Goal: Transaction & Acquisition: Purchase product/service

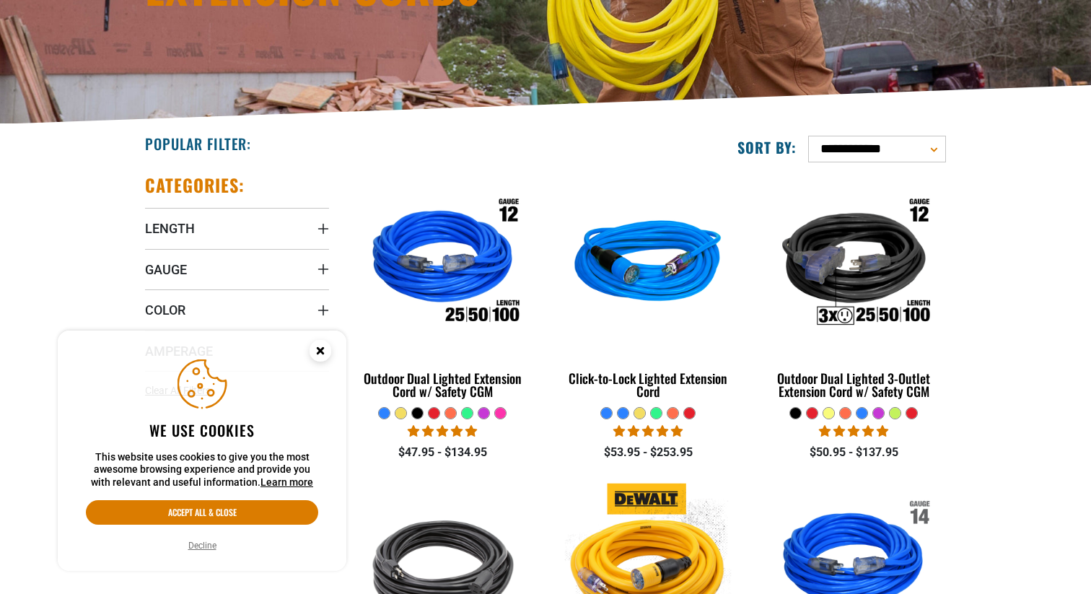
scroll to position [315, 0]
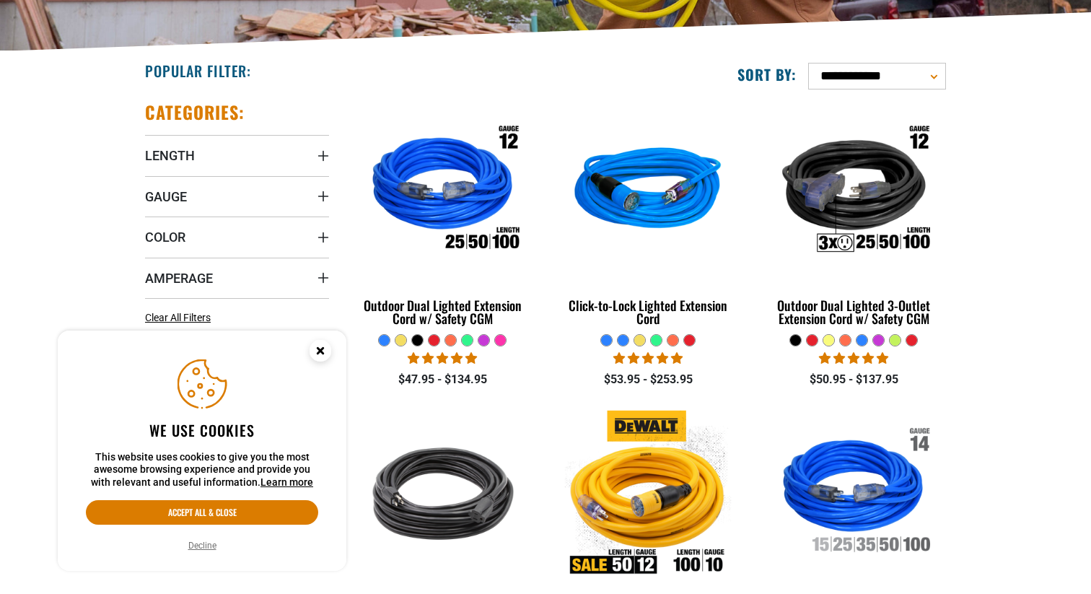
click at [322, 356] on circle "Cookie Consent" at bounding box center [320, 351] width 22 height 22
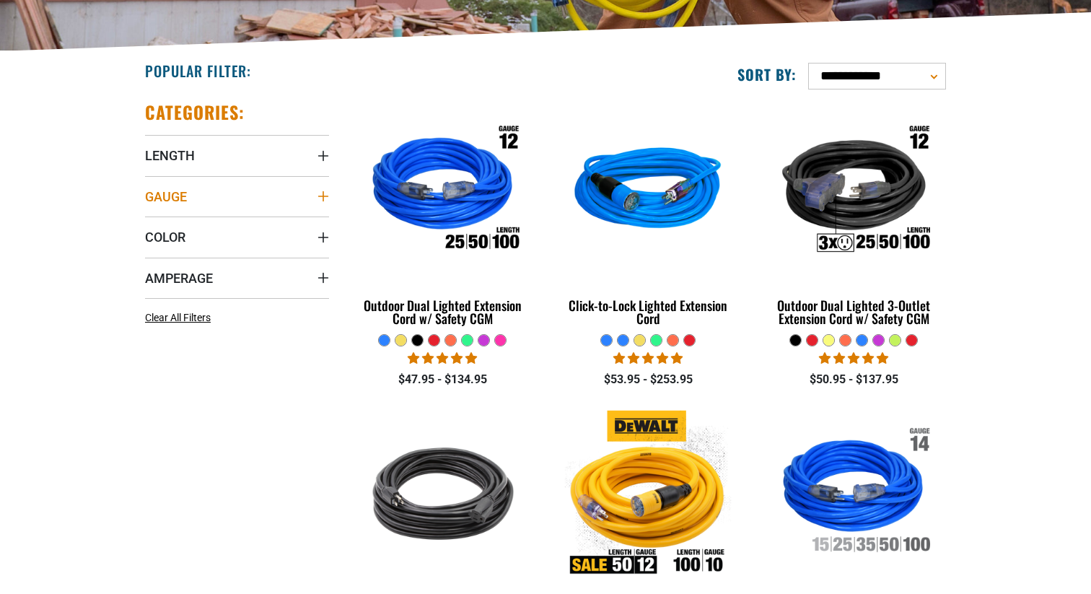
click at [325, 193] on icon "Gauge" at bounding box center [323, 196] width 12 height 12
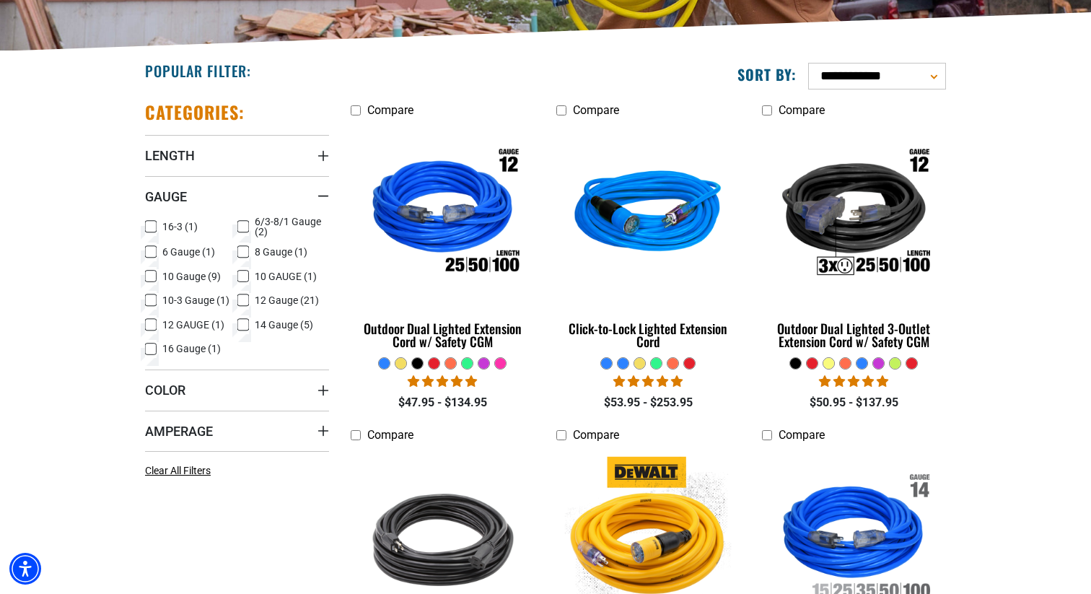
click at [242, 250] on icon at bounding box center [243, 251] width 12 height 19
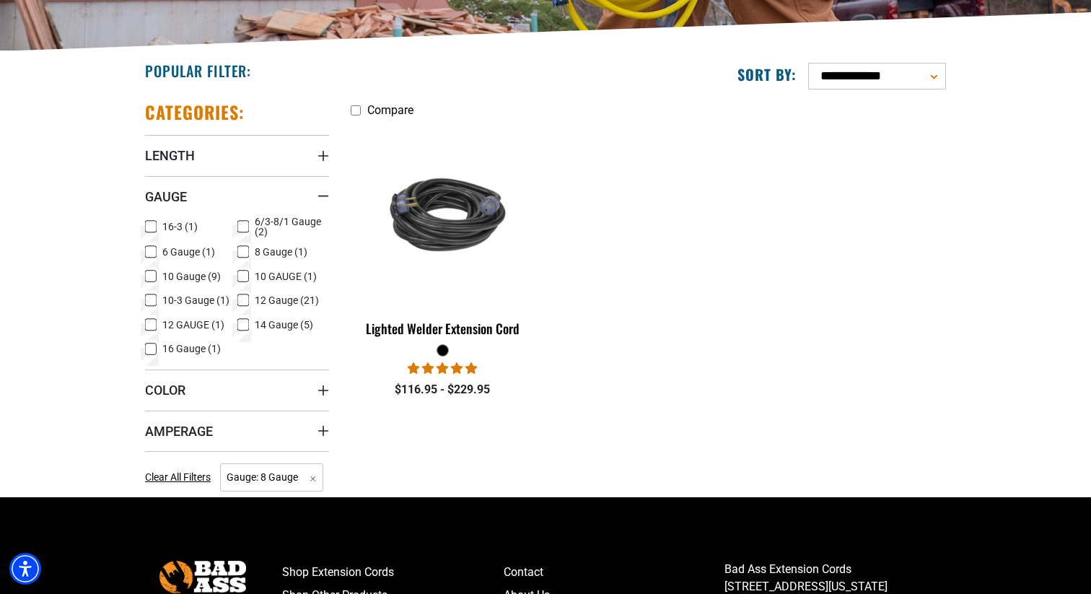
click at [242, 249] on icon at bounding box center [243, 252] width 9 height 8
click at [151, 275] on icon at bounding box center [151, 276] width 12 height 19
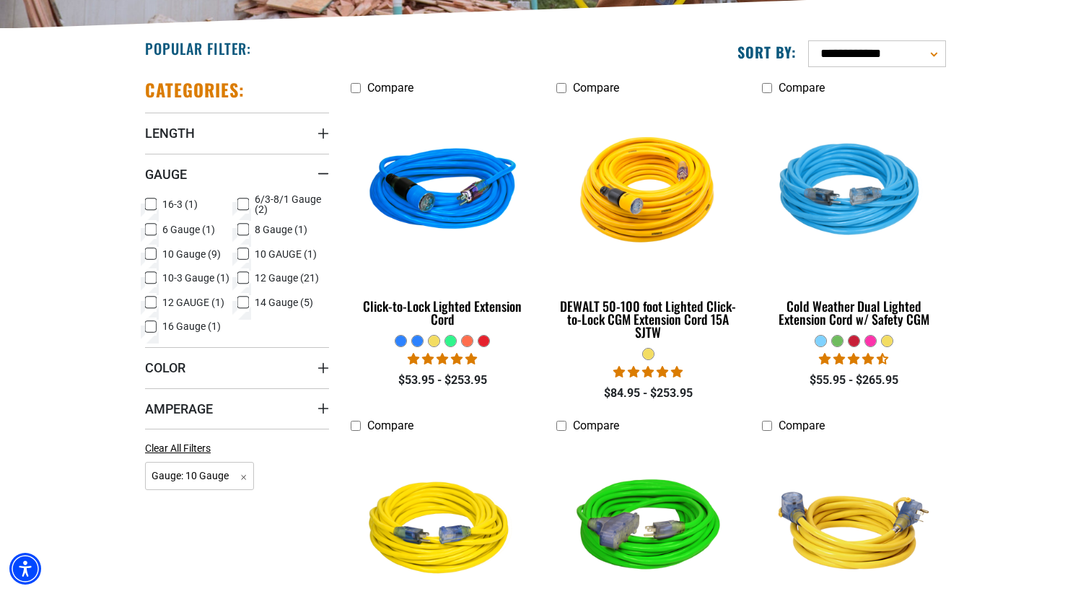
scroll to position [345, 0]
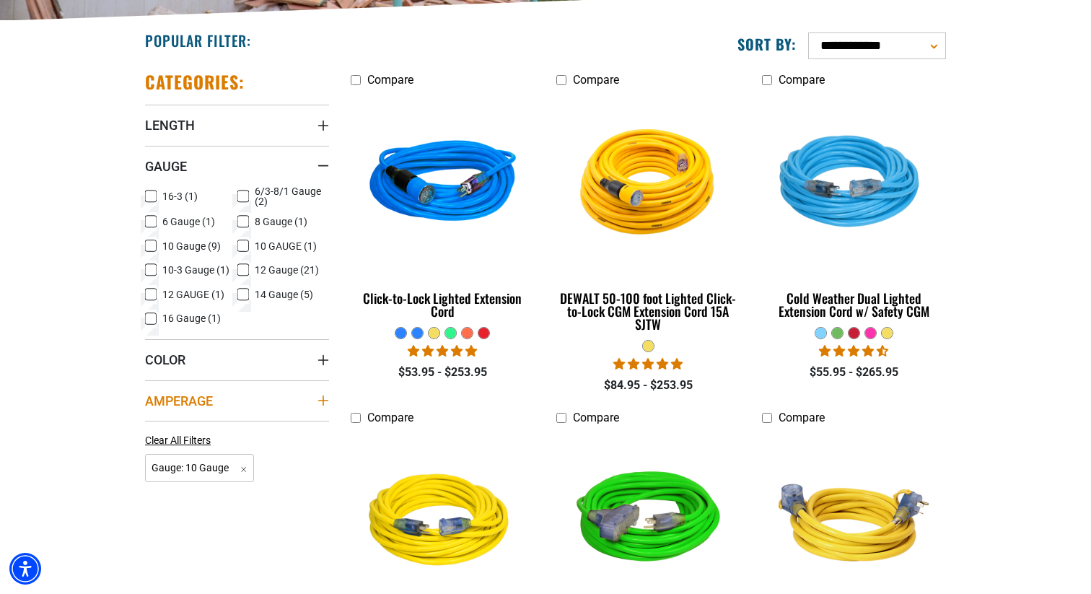
click at [327, 408] on summary "Amperage" at bounding box center [237, 400] width 184 height 40
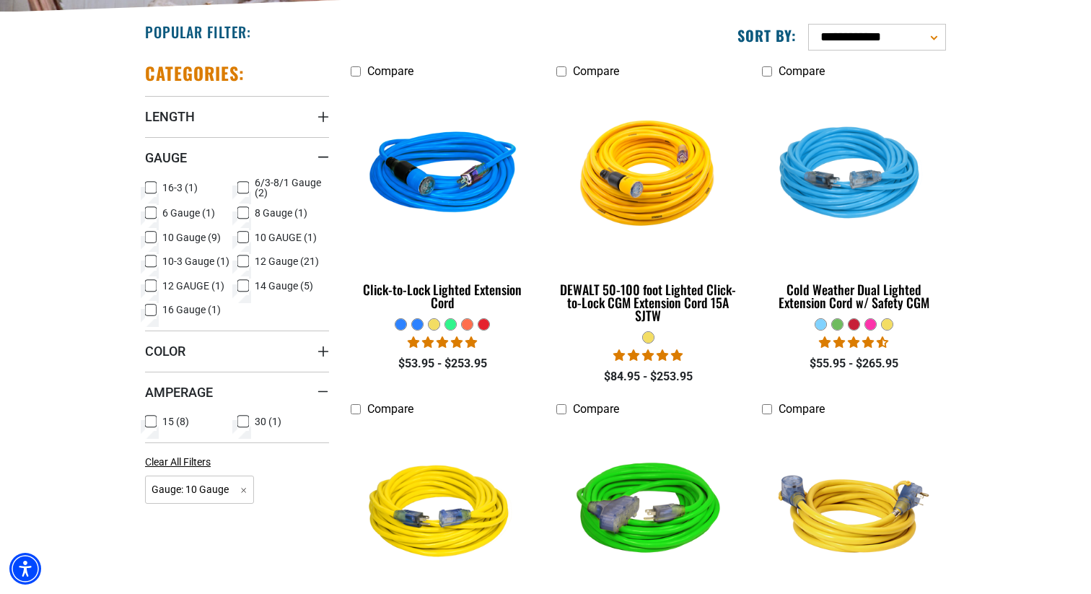
click at [246, 429] on icon at bounding box center [243, 421] width 12 height 19
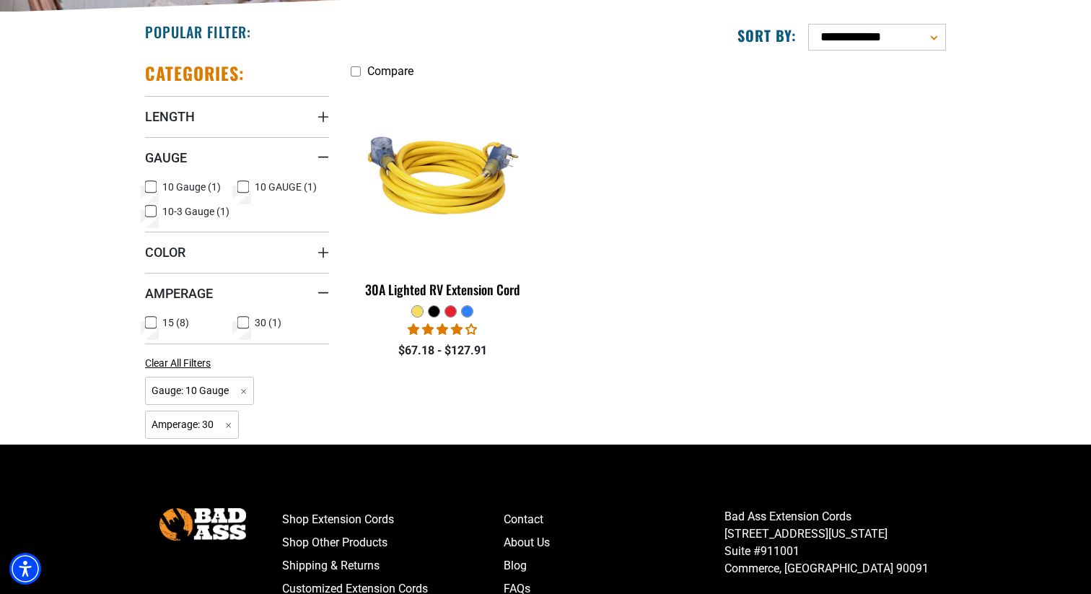
click at [241, 321] on icon at bounding box center [243, 323] width 9 height 8
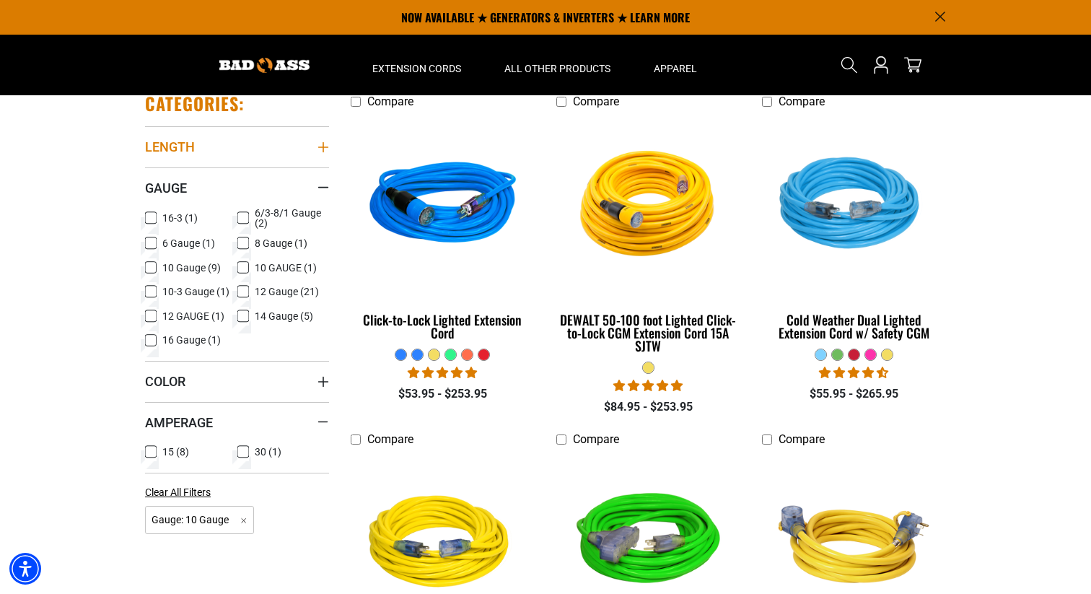
click at [315, 149] on summary "Length" at bounding box center [237, 146] width 184 height 40
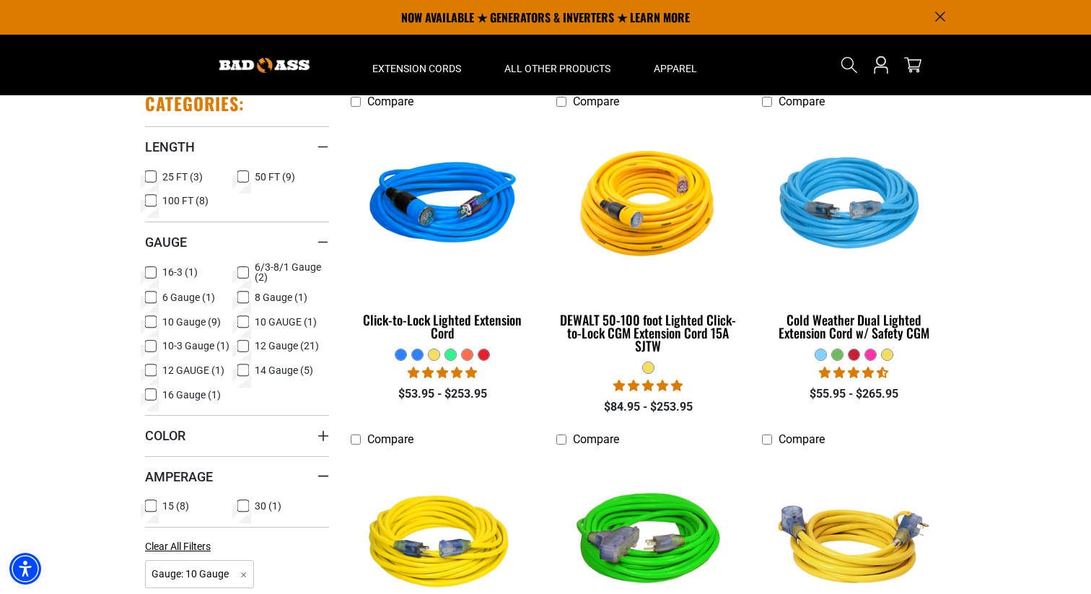
click at [248, 180] on rect at bounding box center [243, 177] width 12 height 12
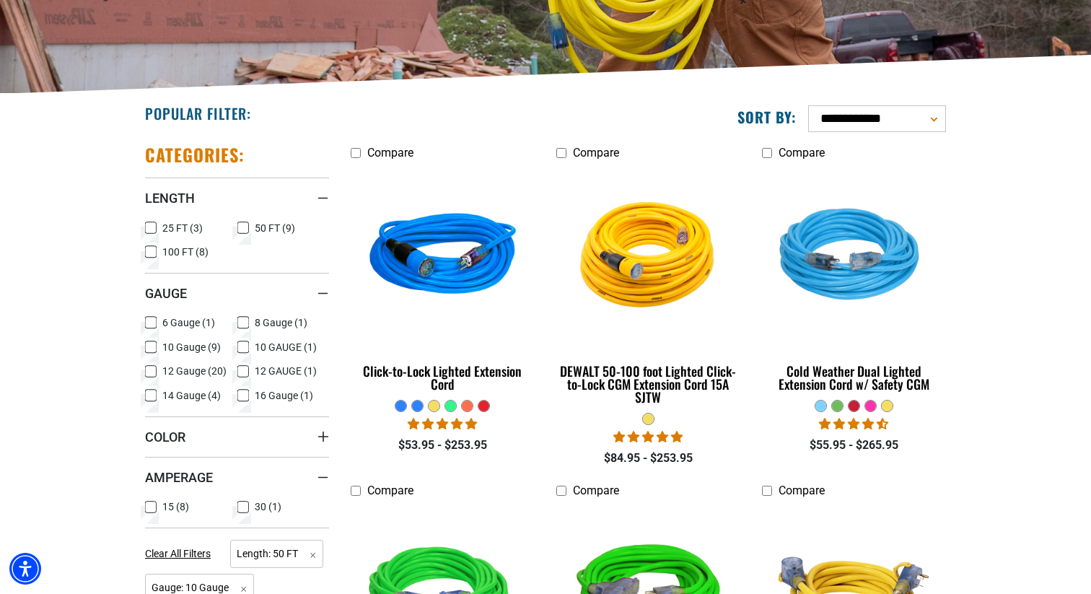
scroll to position [290, 0]
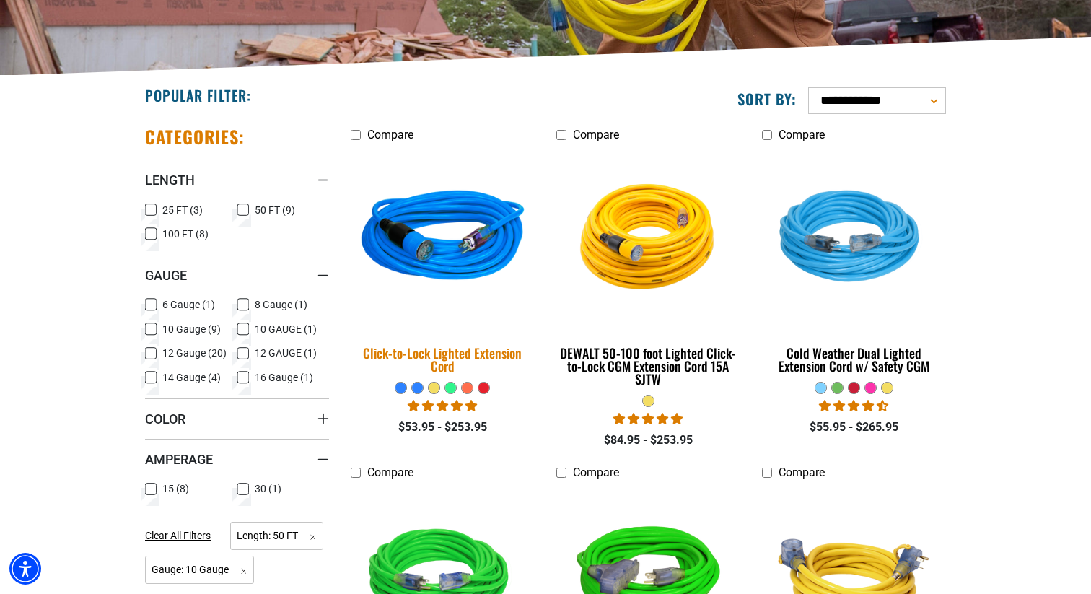
click at [436, 253] on img at bounding box center [443, 238] width 202 height 185
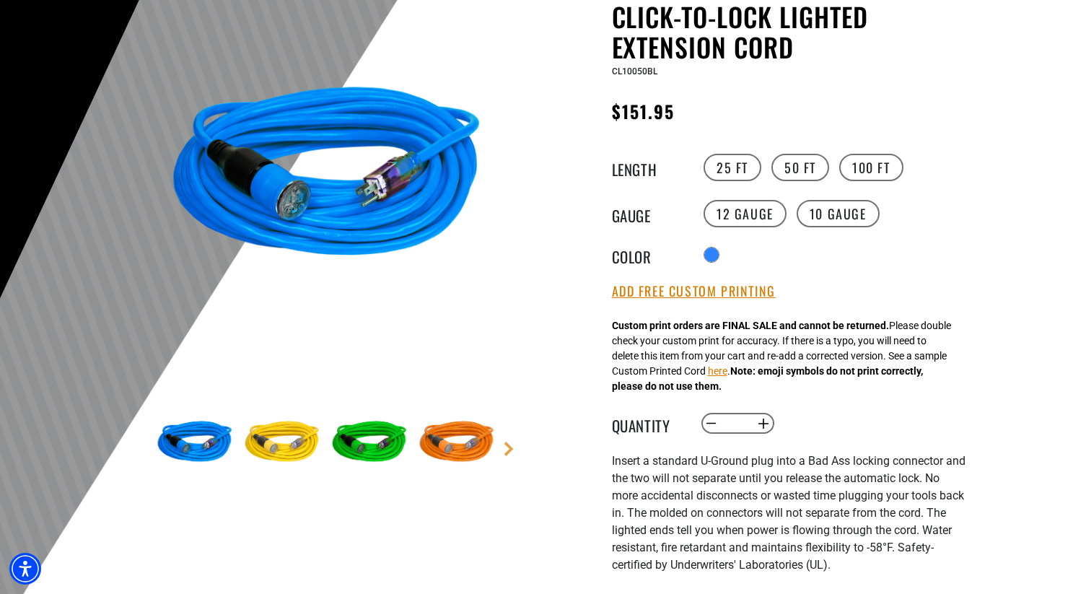
scroll to position [155, 0]
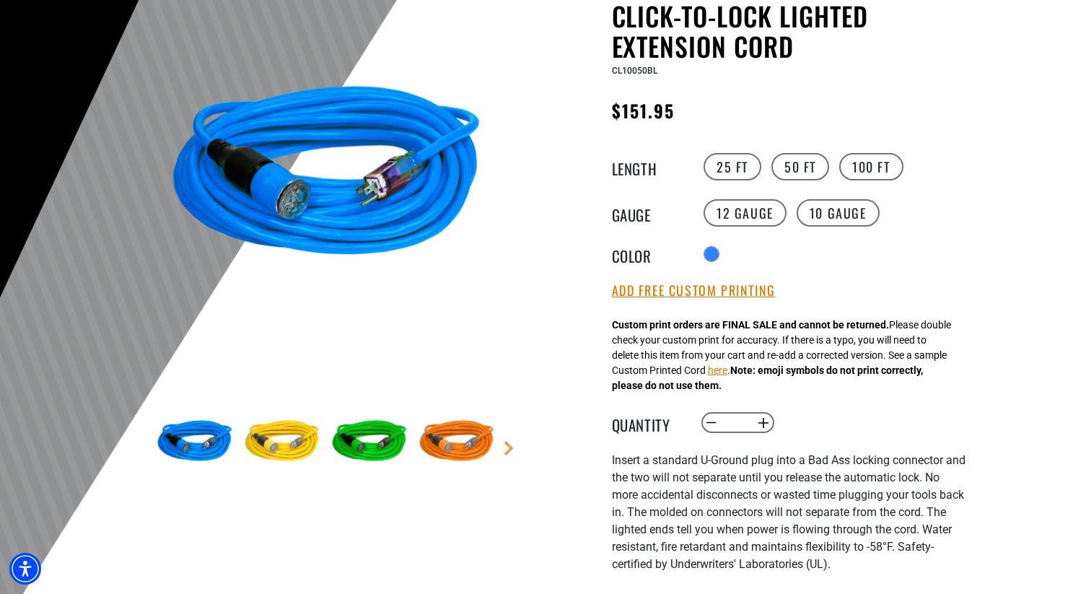
click at [361, 447] on img at bounding box center [370, 442] width 84 height 84
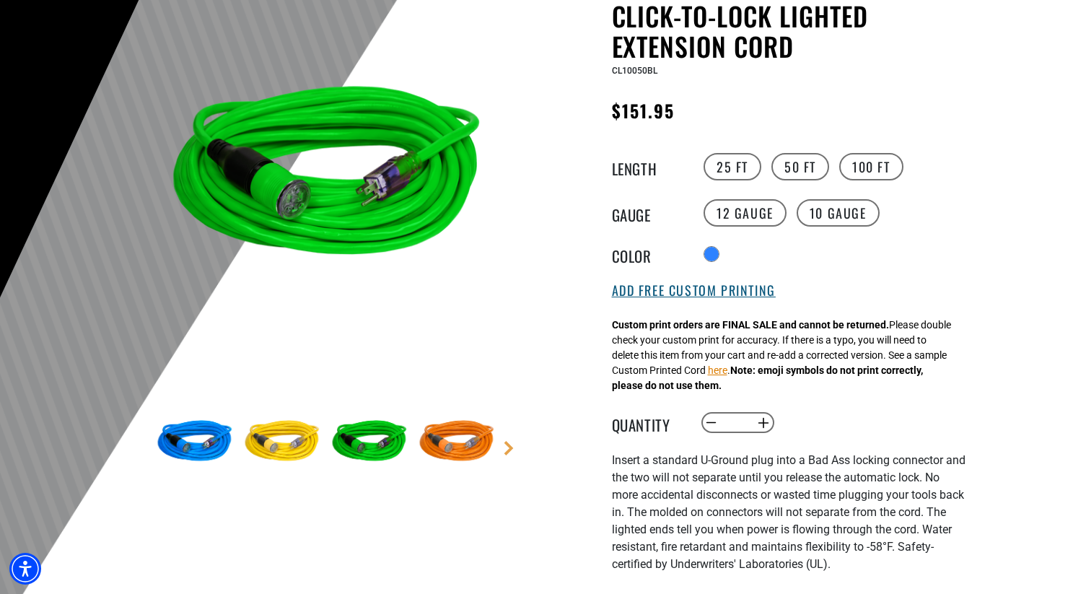
click at [636, 297] on button "Add Free Custom Printing" at bounding box center [694, 291] width 164 height 16
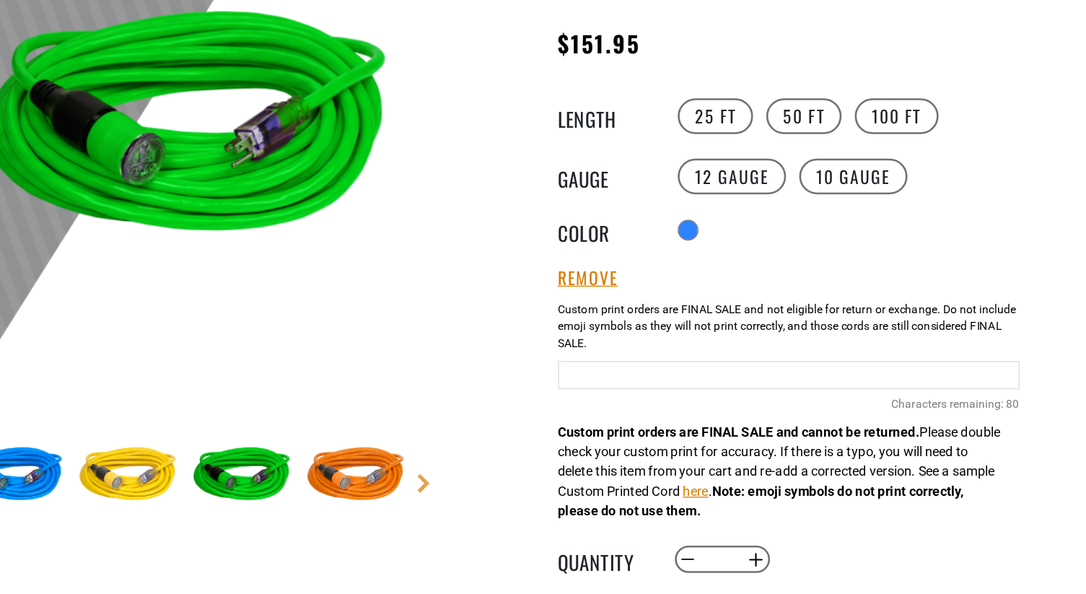
click at [779, 373] on input "Blue Cables" at bounding box center [788, 365] width 353 height 22
type input "*"
type input "**********"
click at [796, 431] on div "Custom print orders are FINAL SALE and cannot be returned. Please double check …" at bounding box center [781, 396] width 339 height 159
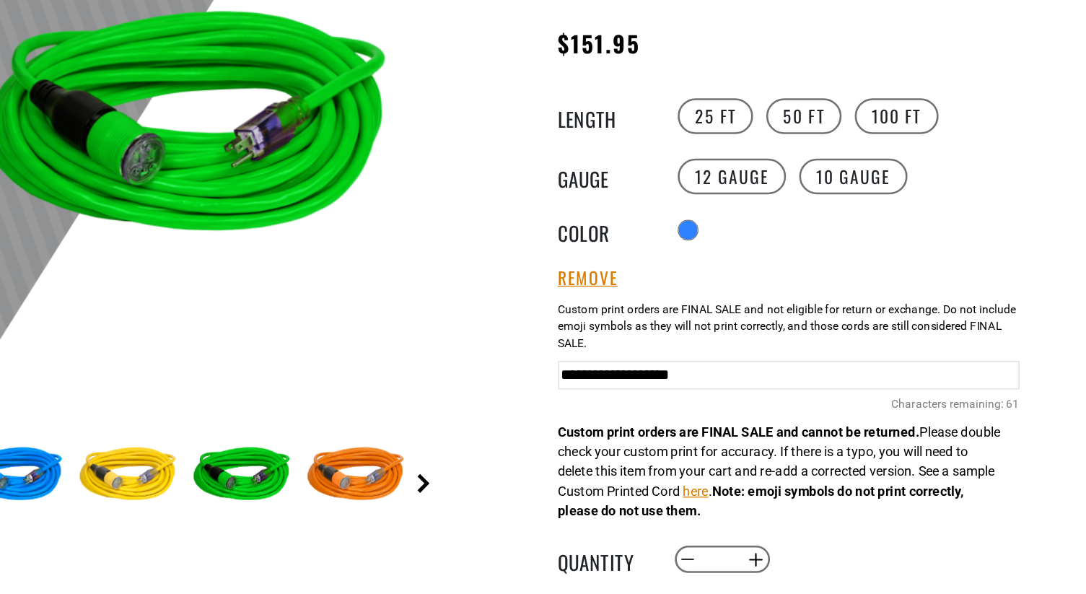
click at [509, 449] on link "Next" at bounding box center [508, 448] width 14 height 14
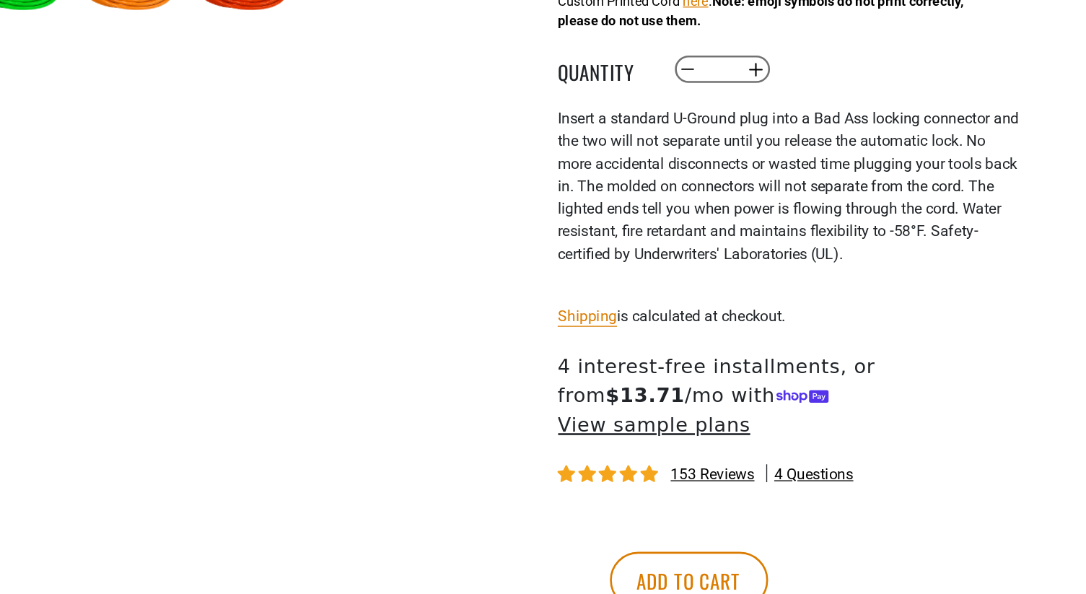
click at [764, 493] on div "153 reviews 4 questions" at bounding box center [788, 502] width 353 height 18
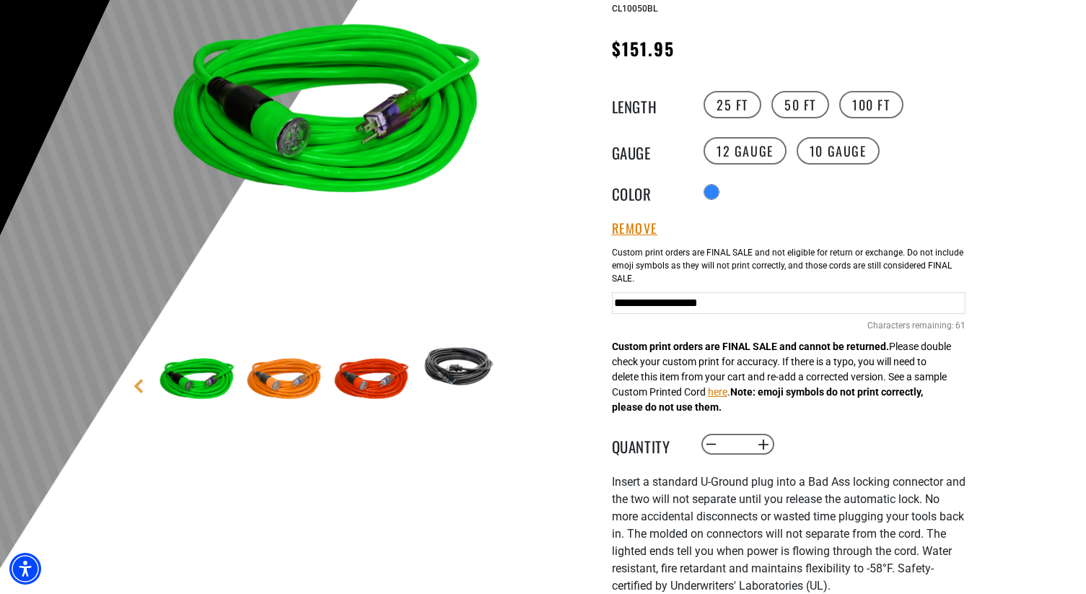
scroll to position [258, 0]
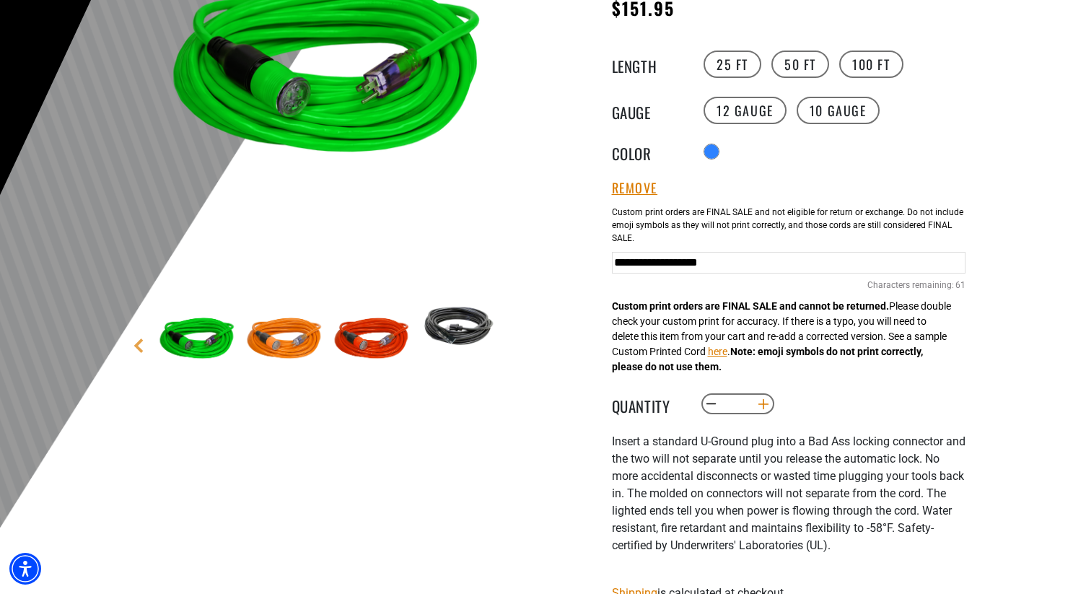
click at [768, 400] on button "Increase quantity for Click-to-Lock Lighted Extension Cord" at bounding box center [763, 404] width 22 height 25
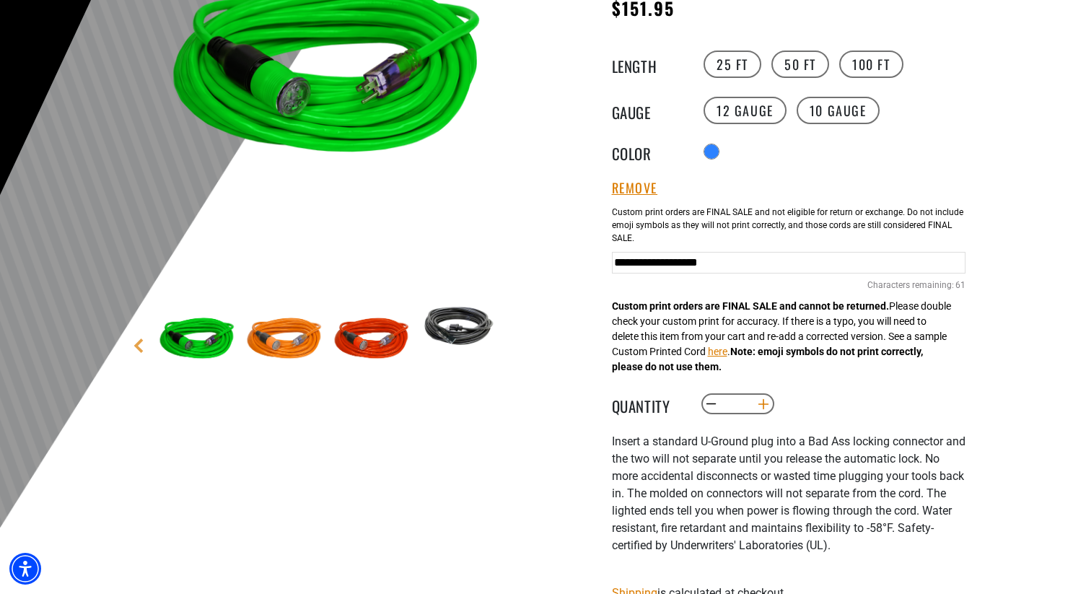
click at [768, 400] on button "Increase quantity for Click-to-Lock Lighted Extension Cord" at bounding box center [763, 404] width 22 height 25
click at [768, 402] on button "Increase quantity for Click-to-Lock Lighted Extension Cord" at bounding box center [763, 404] width 22 height 25
type input "**"
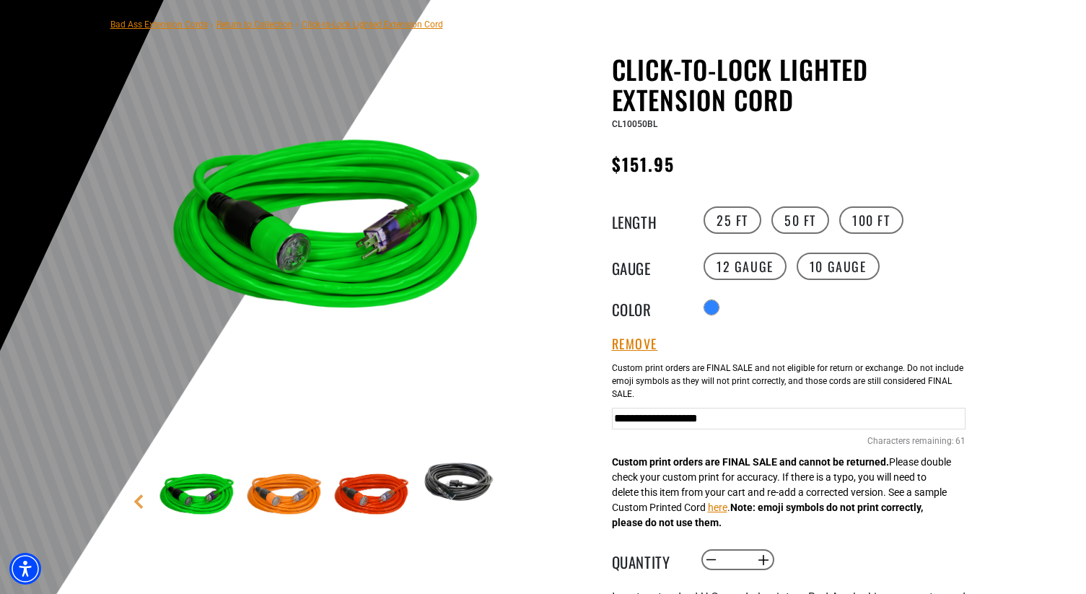
scroll to position [126, 0]
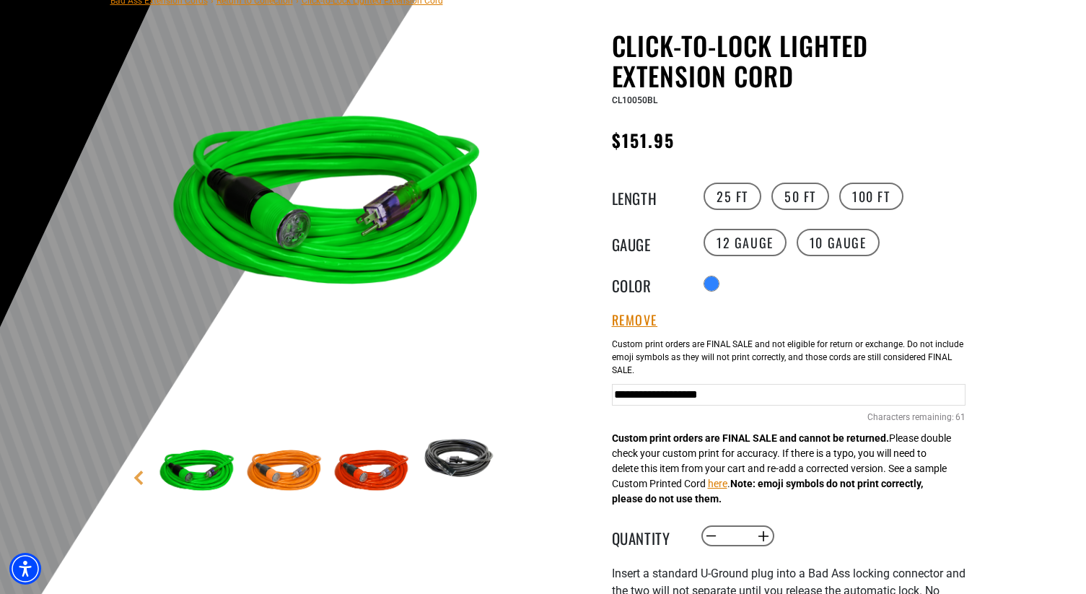
click at [617, 402] on input "**********" at bounding box center [788, 395] width 353 height 22
click at [692, 460] on div "Custom print orders are FINAL SALE and cannot be returned. Please double check …" at bounding box center [781, 426] width 339 height 159
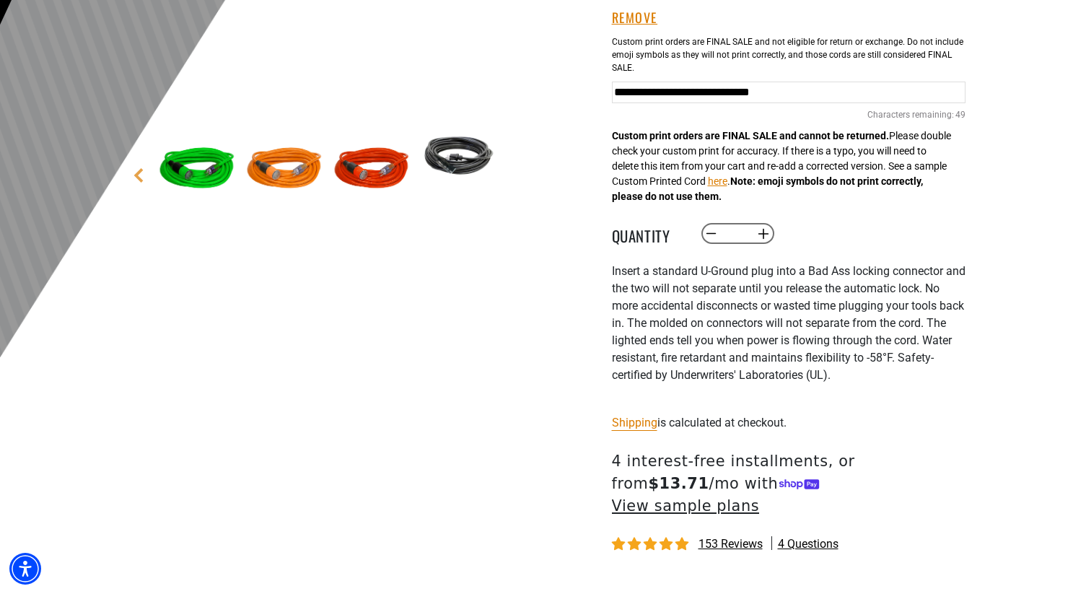
scroll to position [461, 0]
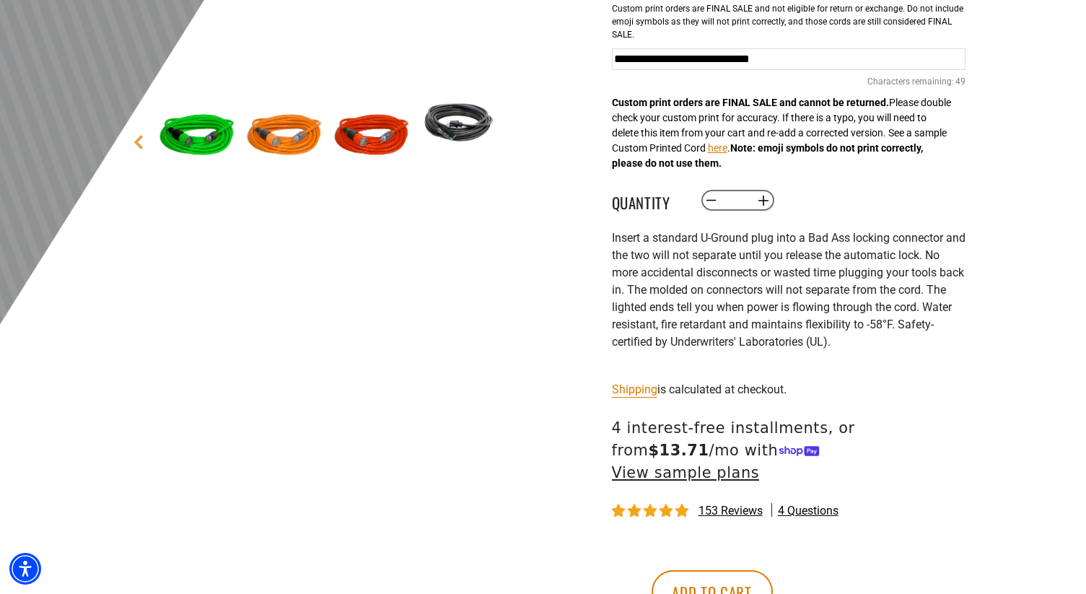
drag, startPoint x: 749, startPoint y: 65, endPoint x: 629, endPoint y: 58, distance: 119.9
click at [629, 58] on input "**********" at bounding box center [788, 59] width 353 height 22
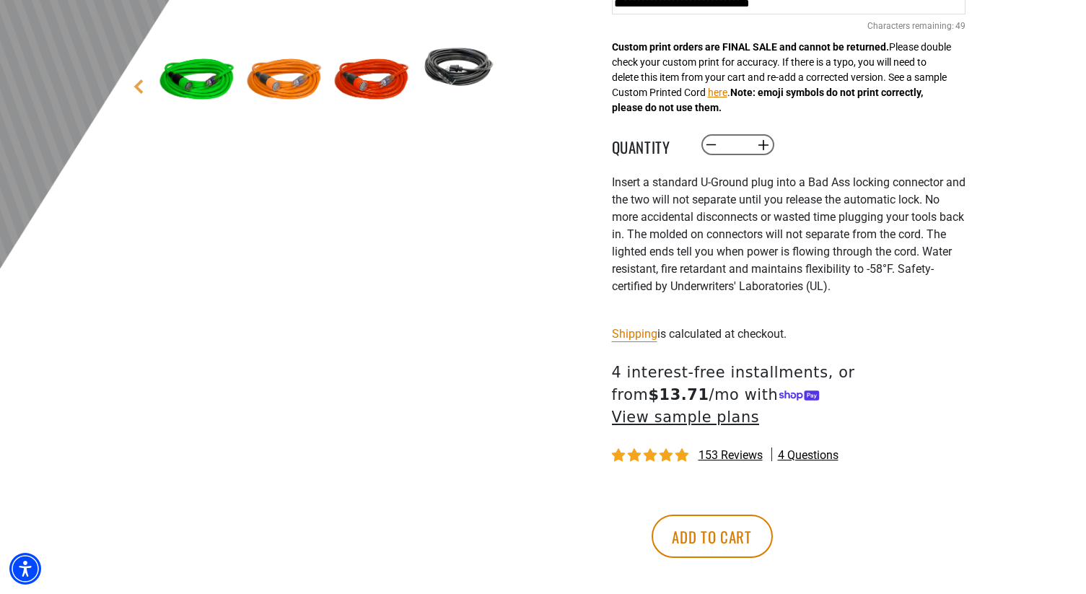
scroll to position [518, 0]
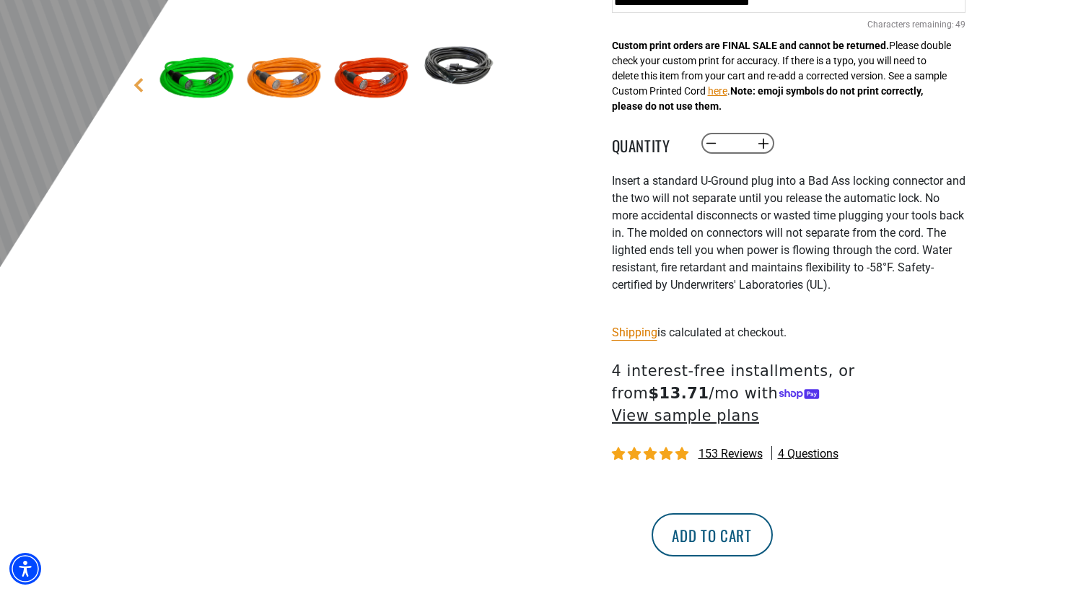
type input "**********"
click at [773, 513] on button "Add to cart" at bounding box center [711, 534] width 121 height 43
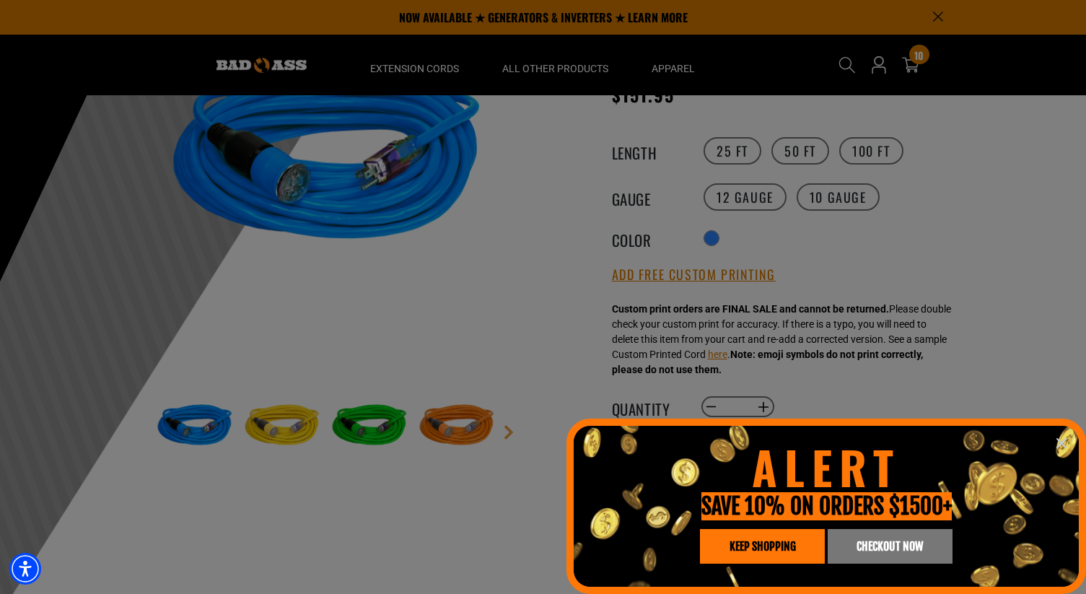
click at [1063, 440] on icon "information" at bounding box center [1061, 443] width 9 height 9
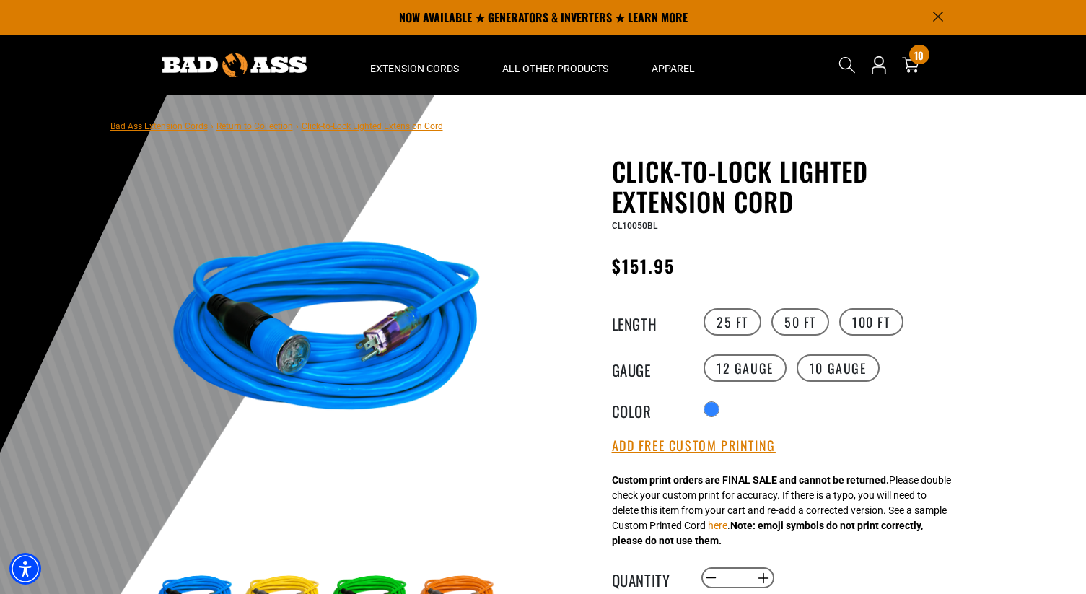
click at [905, 74] on div "10 10 items" at bounding box center [910, 65] width 23 height 50
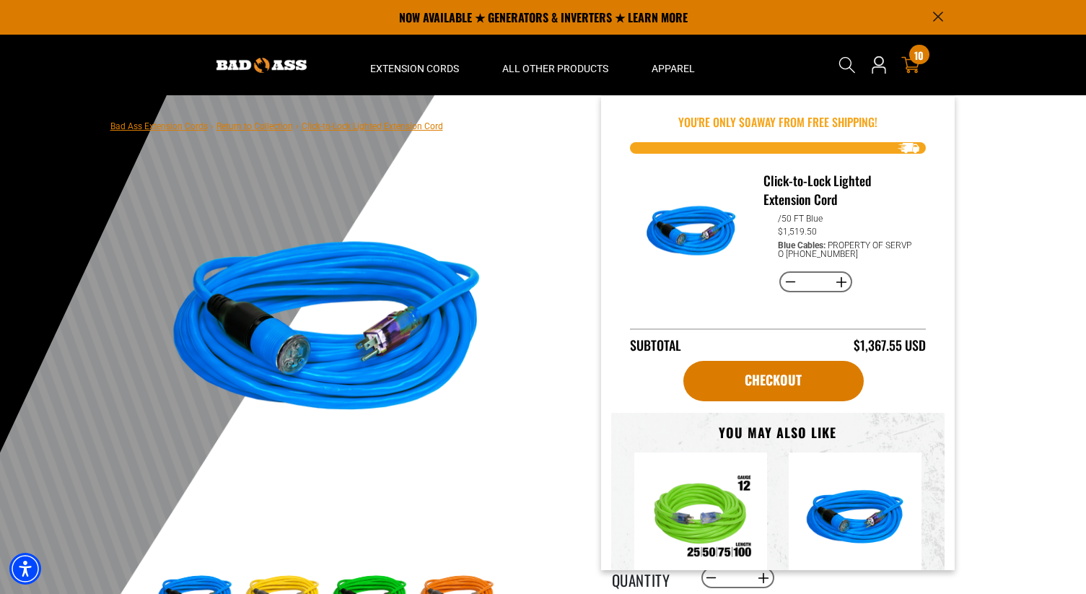
click at [915, 68] on icon at bounding box center [910, 65] width 19 height 19
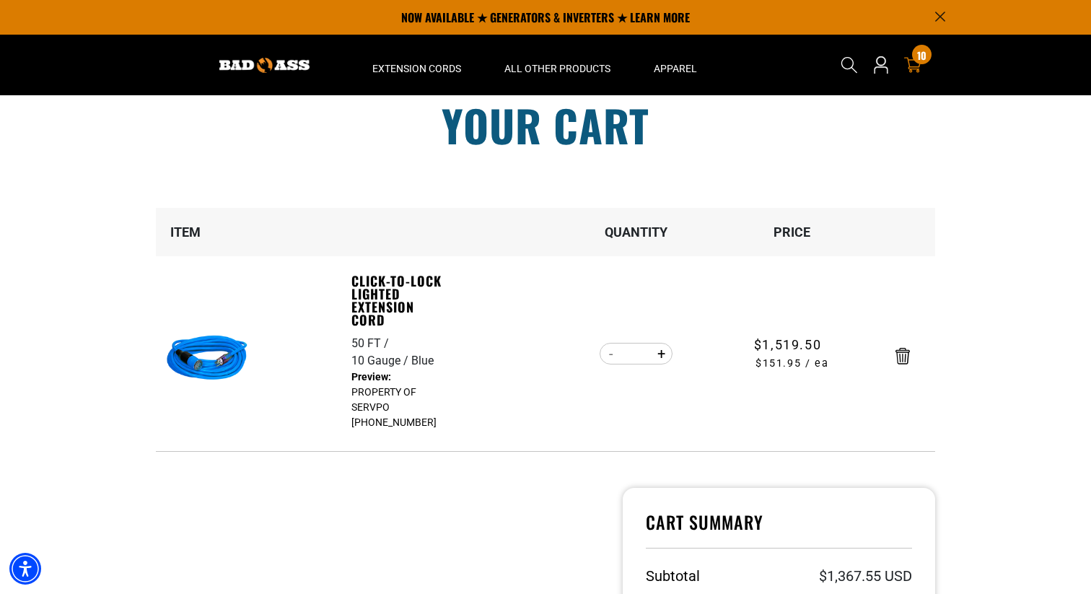
scroll to position [9, 0]
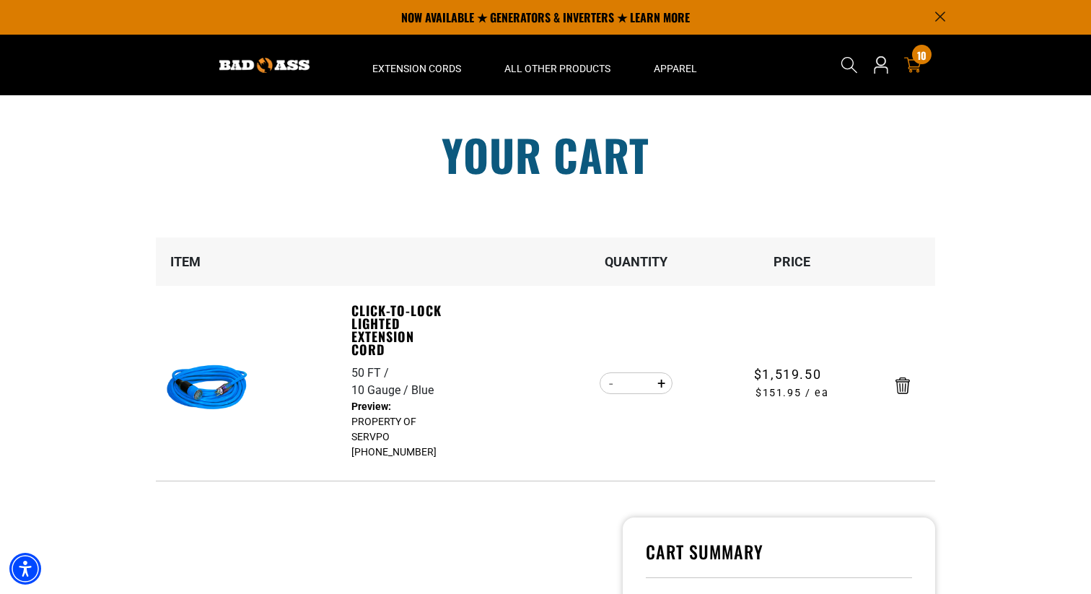
click at [883, 376] on div at bounding box center [902, 383] width 63 height 22
click at [922, 382] on div at bounding box center [902, 383] width 63 height 22
click at [908, 388] on icon "Remove Click-to-Lock Lighted Extension Cord - 50 FT / 10 Gauge / Blue" at bounding box center [902, 385] width 14 height 17
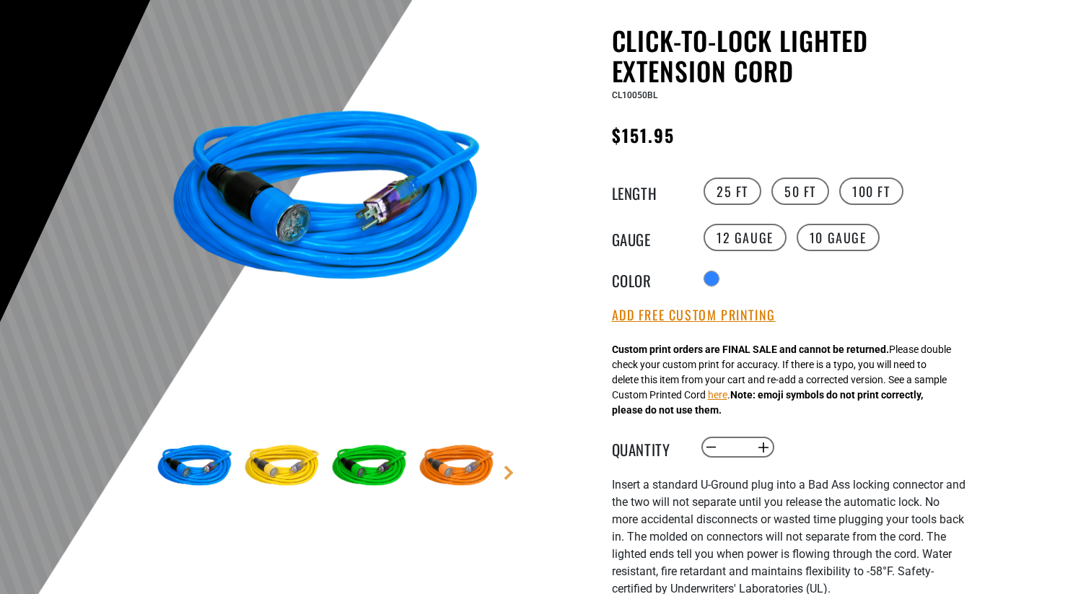
scroll to position [185, 0]
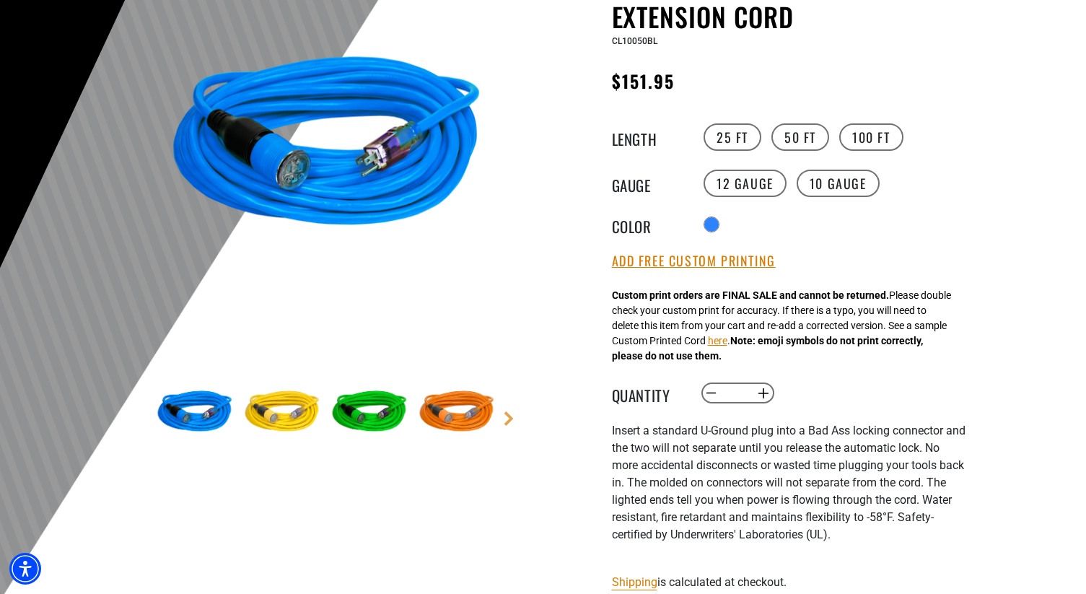
click at [385, 408] on img at bounding box center [370, 413] width 84 height 84
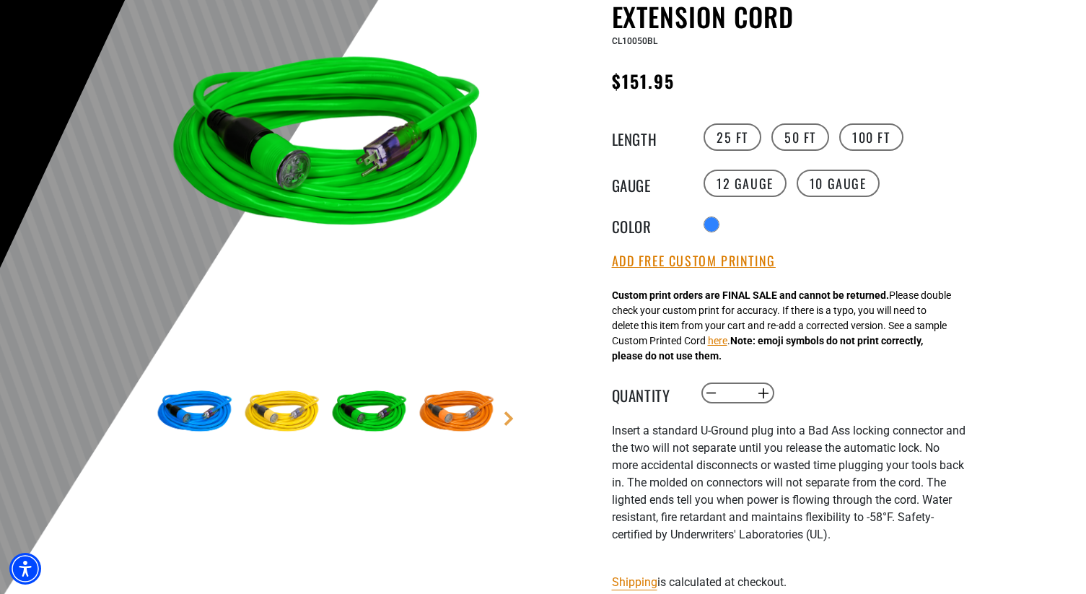
click at [386, 408] on img at bounding box center [370, 413] width 84 height 84
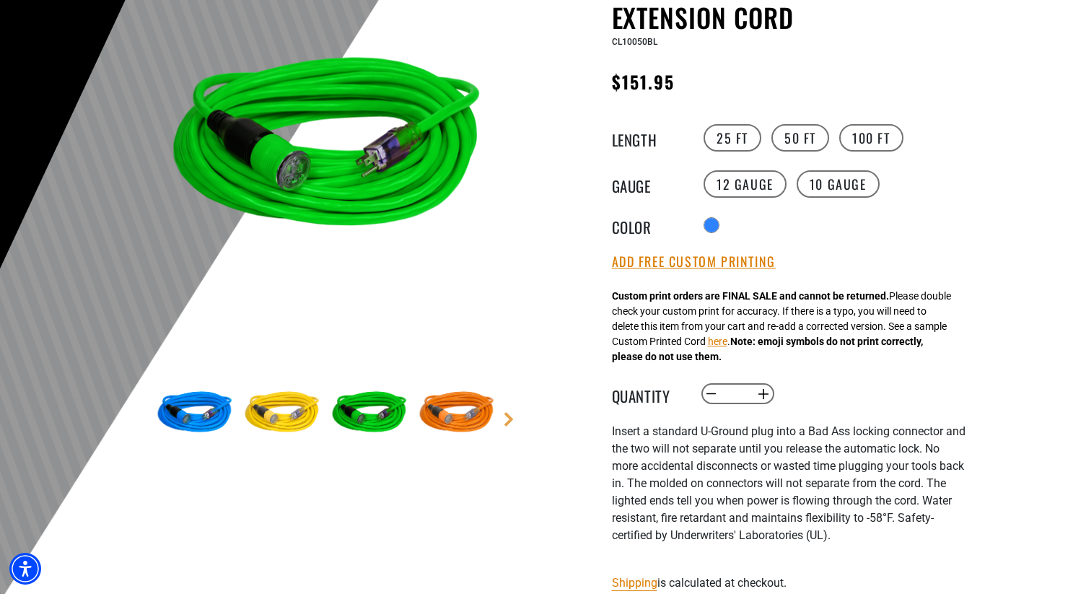
scroll to position [186, 0]
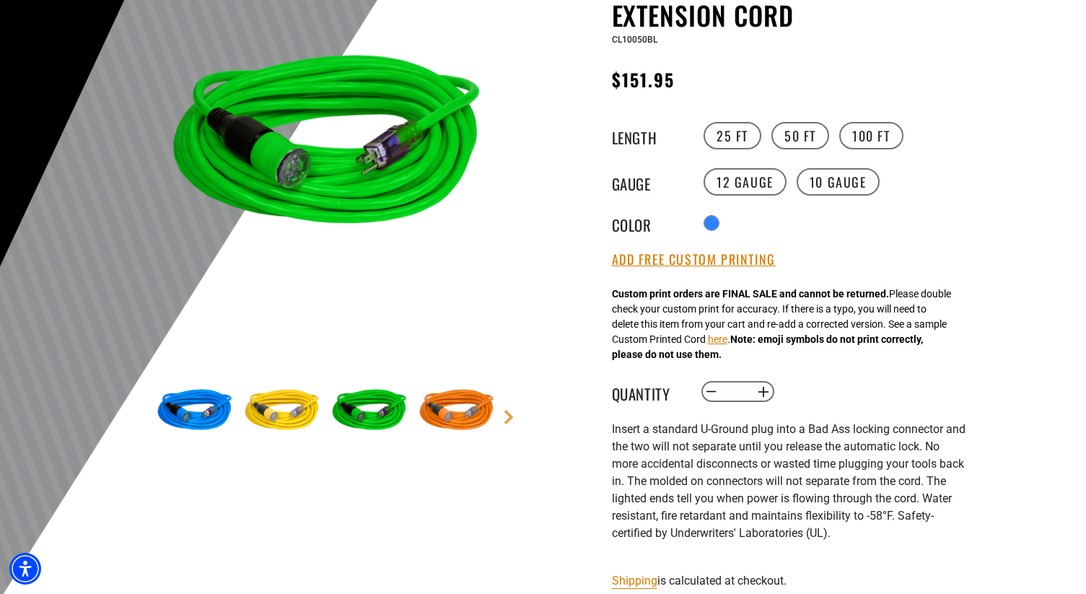
click at [741, 221] on div "Radio button products.product.variant_sold_out_or_unavailable products.product.…" at bounding box center [832, 222] width 265 height 23
click at [672, 223] on legend "Color" at bounding box center [648, 223] width 72 height 19
click at [741, 224] on div "Radio button products.product.variant_sold_out_or_unavailable products.product.…" at bounding box center [832, 222] width 265 height 23
click at [682, 224] on legend "Color" at bounding box center [648, 223] width 72 height 19
click at [856, 134] on label "100 FT" at bounding box center [871, 135] width 64 height 27
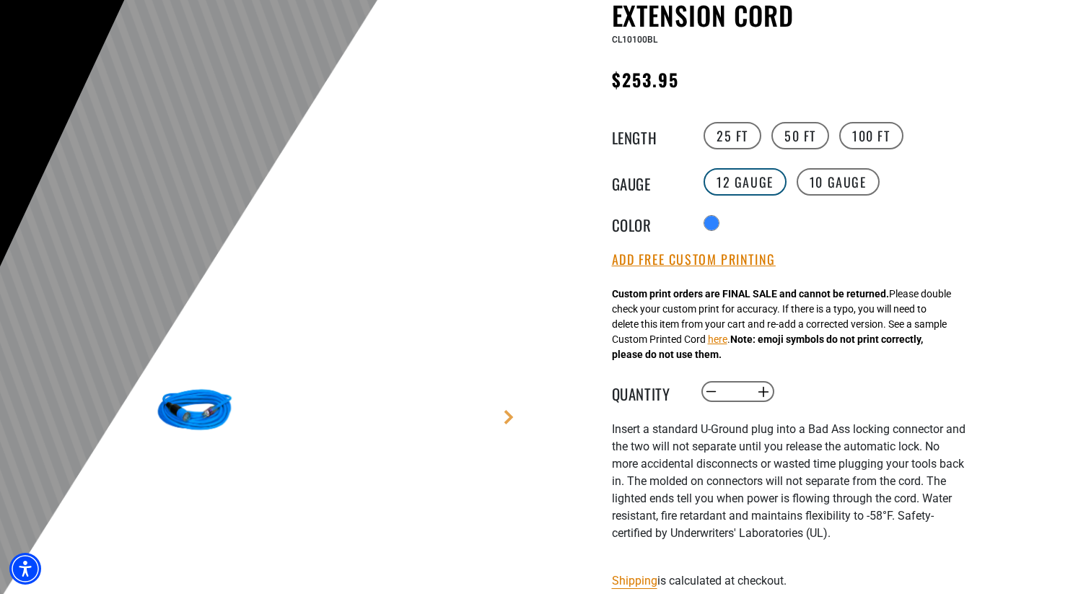
click at [755, 181] on label "12 Gauge" at bounding box center [744, 181] width 83 height 27
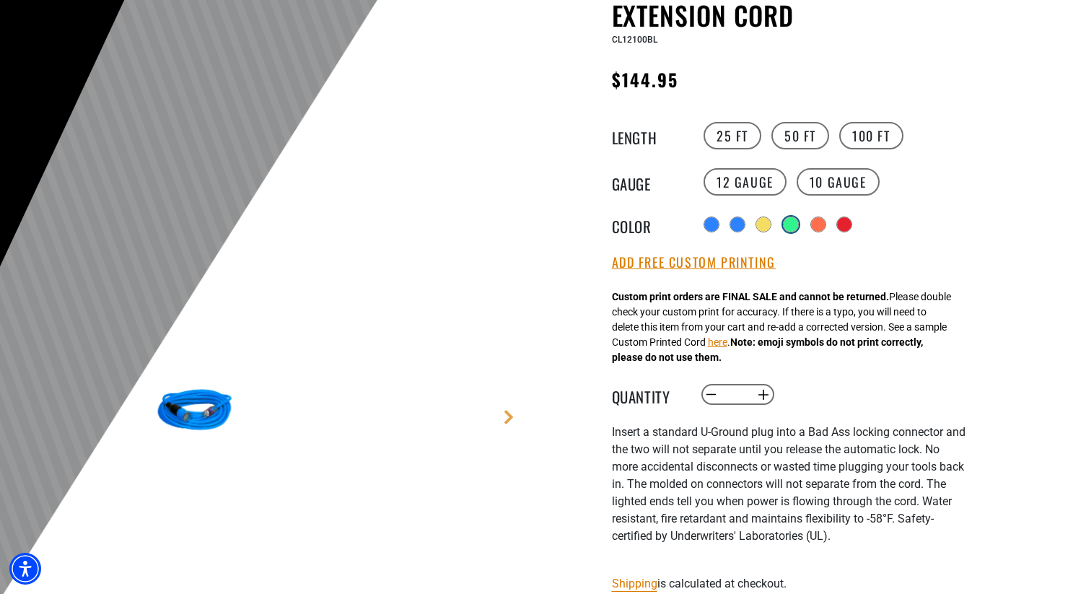
click at [789, 228] on div at bounding box center [790, 224] width 14 height 14
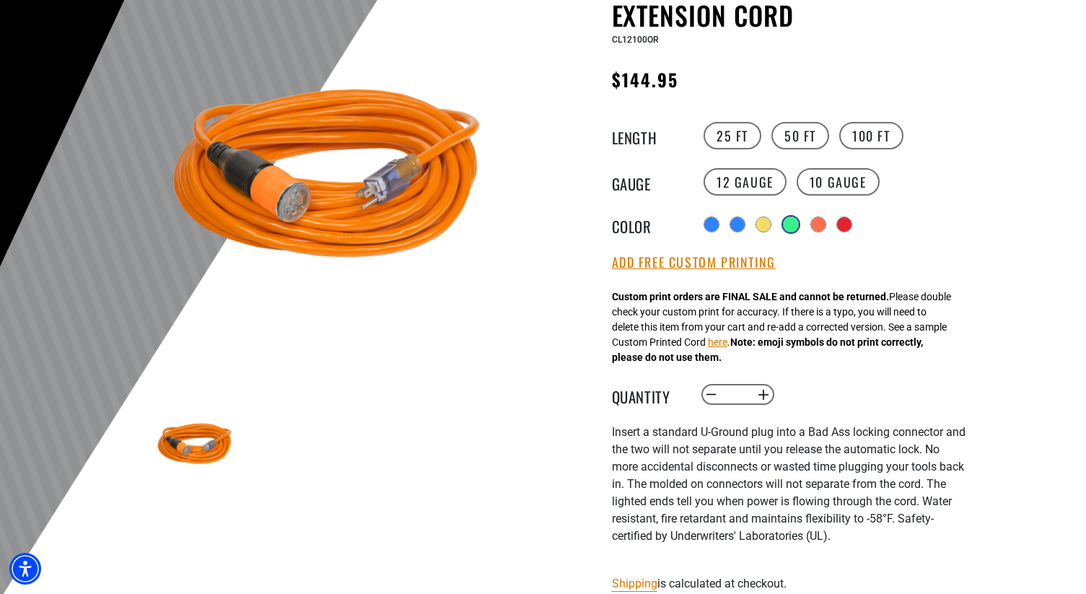
click at [791, 229] on div at bounding box center [790, 224] width 14 height 14
click at [796, 222] on div at bounding box center [790, 224] width 14 height 14
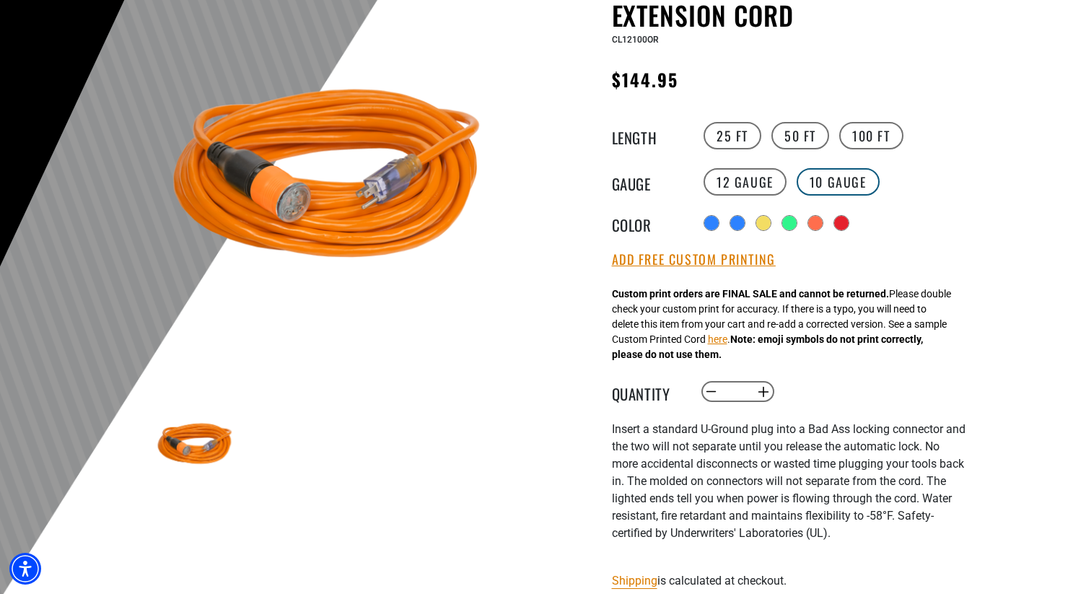
click at [826, 185] on label "10 Gauge" at bounding box center [837, 181] width 83 height 27
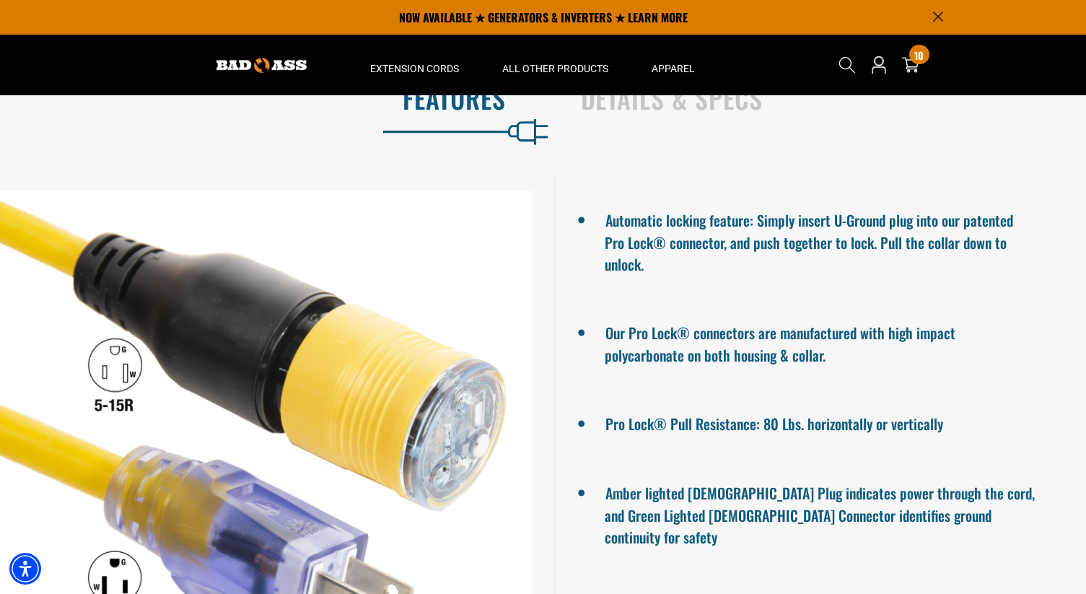
scroll to position [1018, 0]
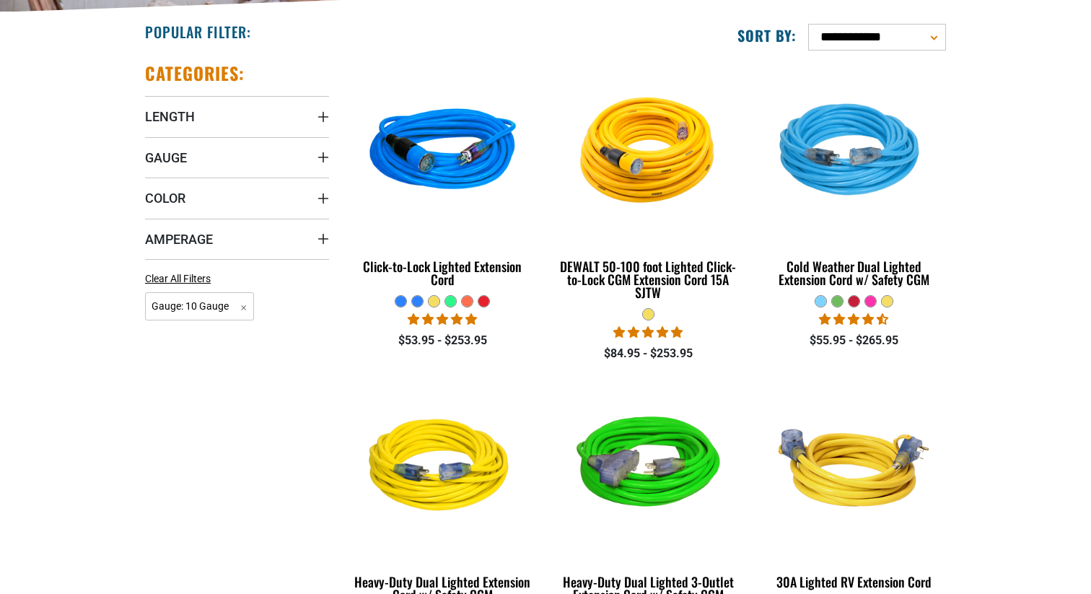
scroll to position [315, 0]
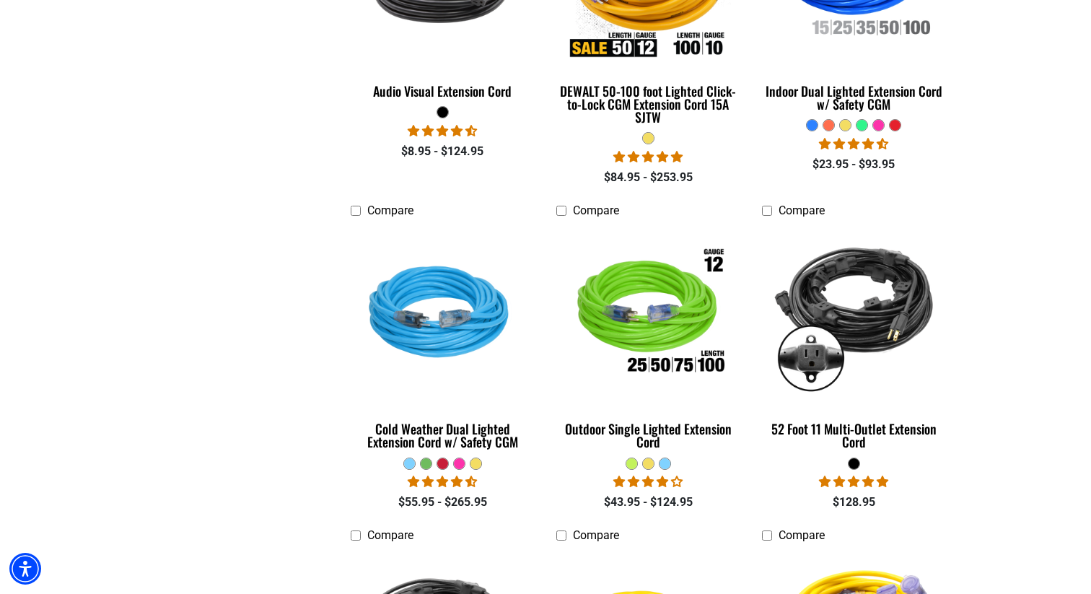
scroll to position [938, 0]
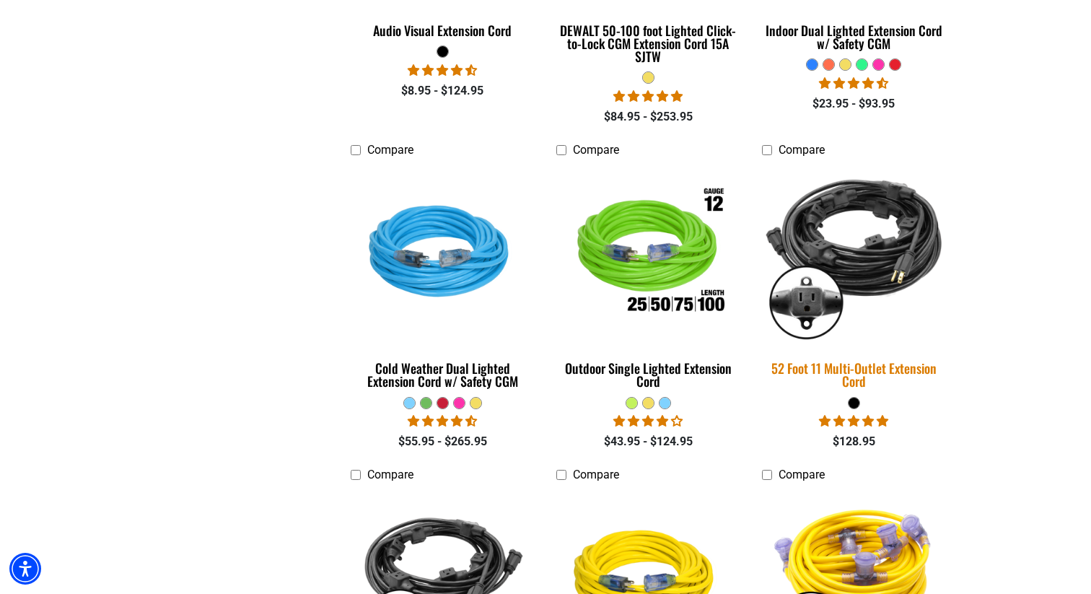
click at [842, 240] on img at bounding box center [853, 254] width 202 height 185
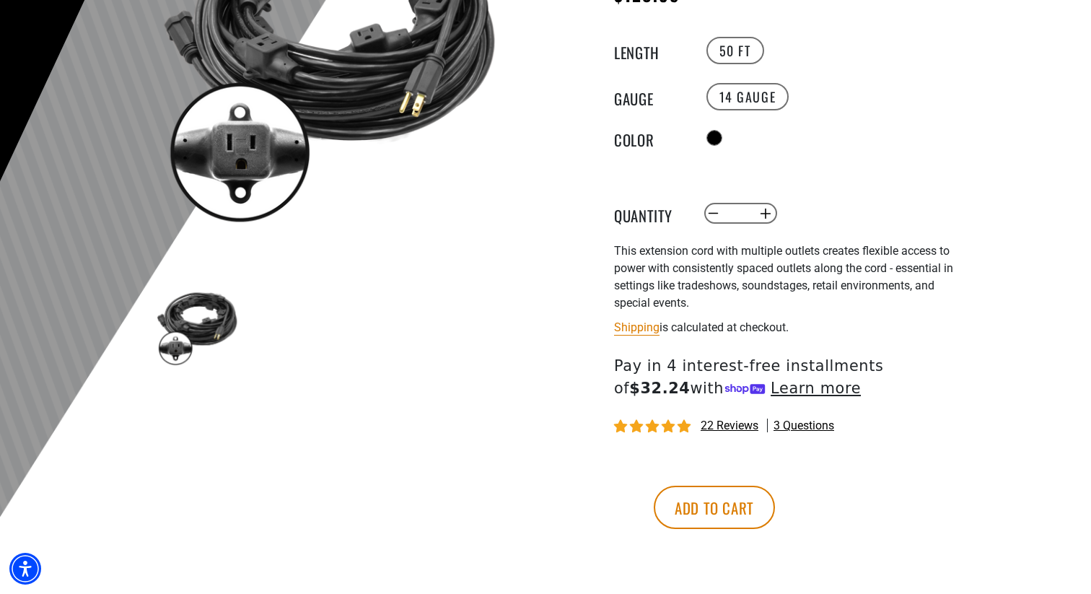
scroll to position [274, 0]
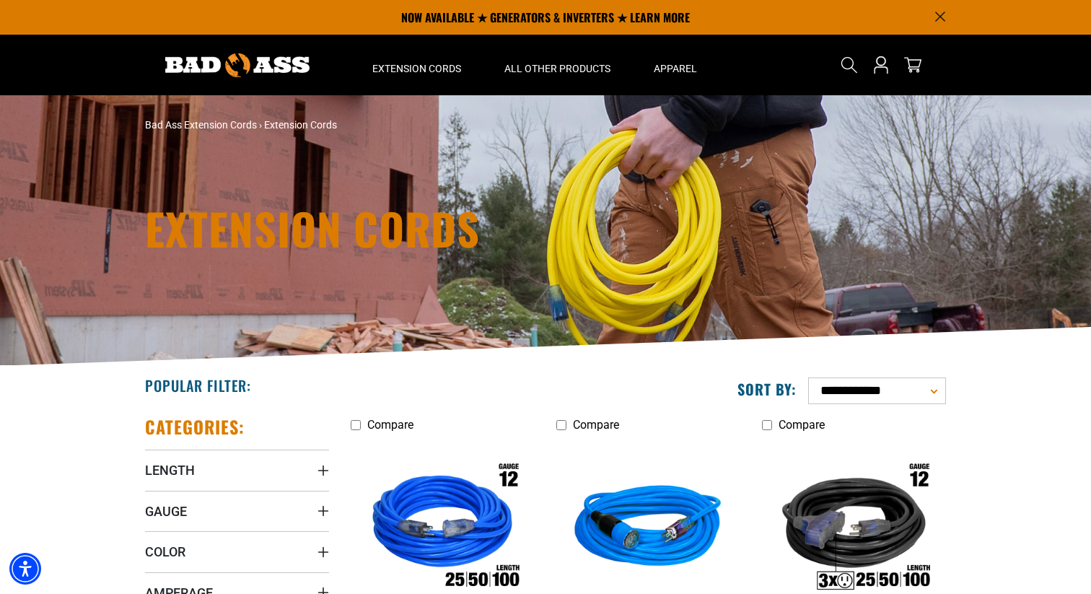
scroll to position [315, 0]
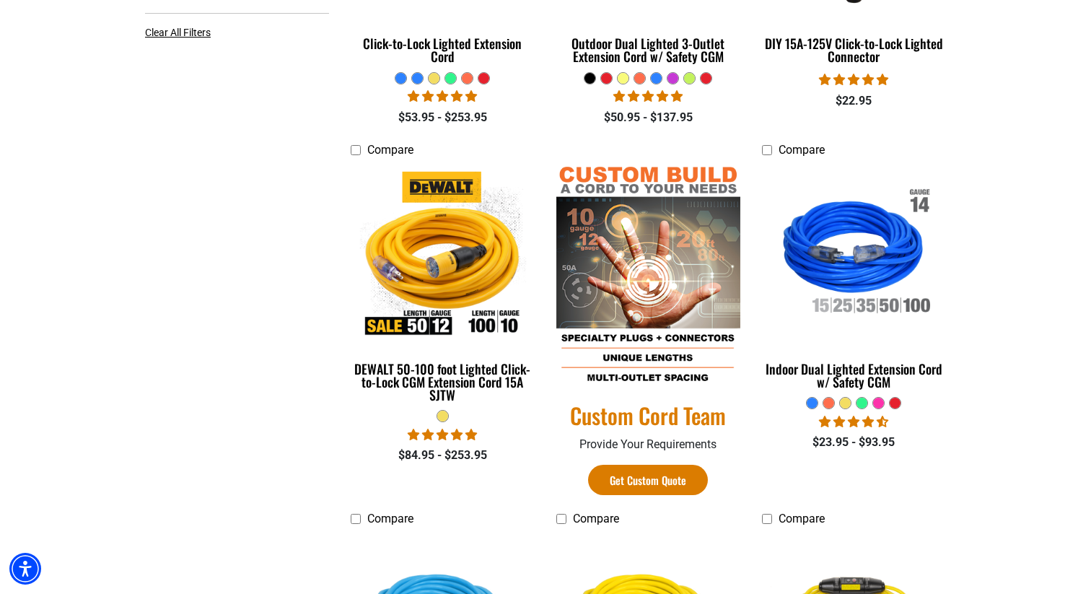
scroll to position [687, 0]
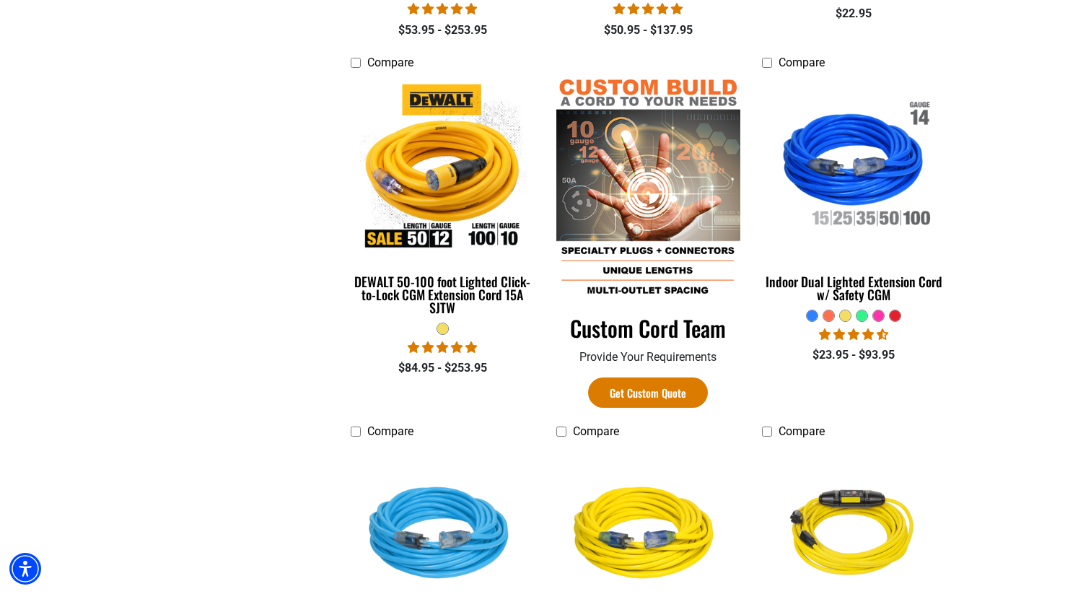
click at [643, 337] on h5 "Custom Cord Team" at bounding box center [648, 328] width 184 height 28
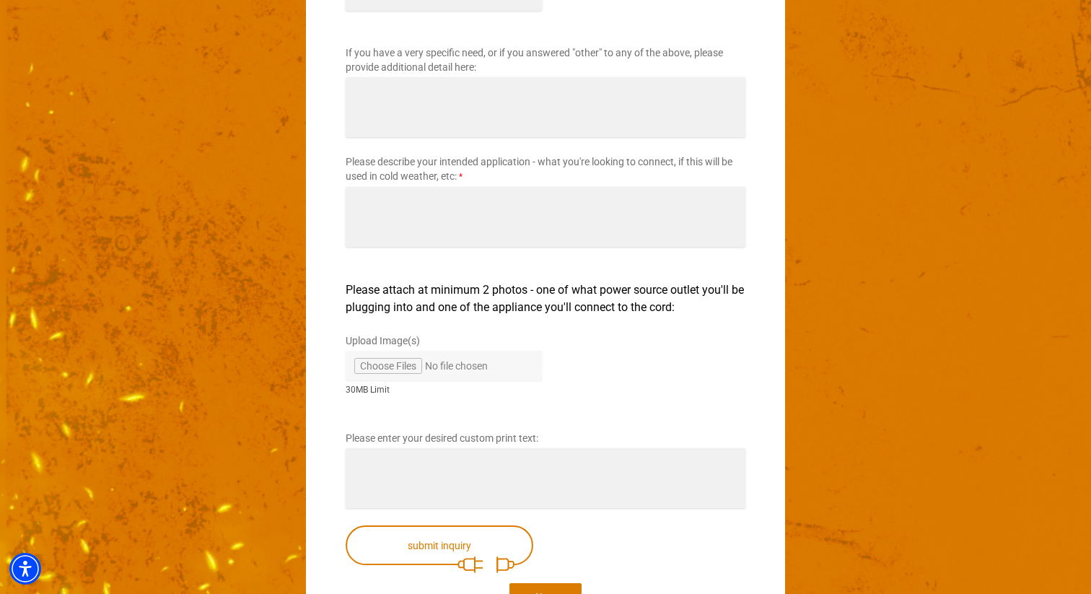
scroll to position [2427, 0]
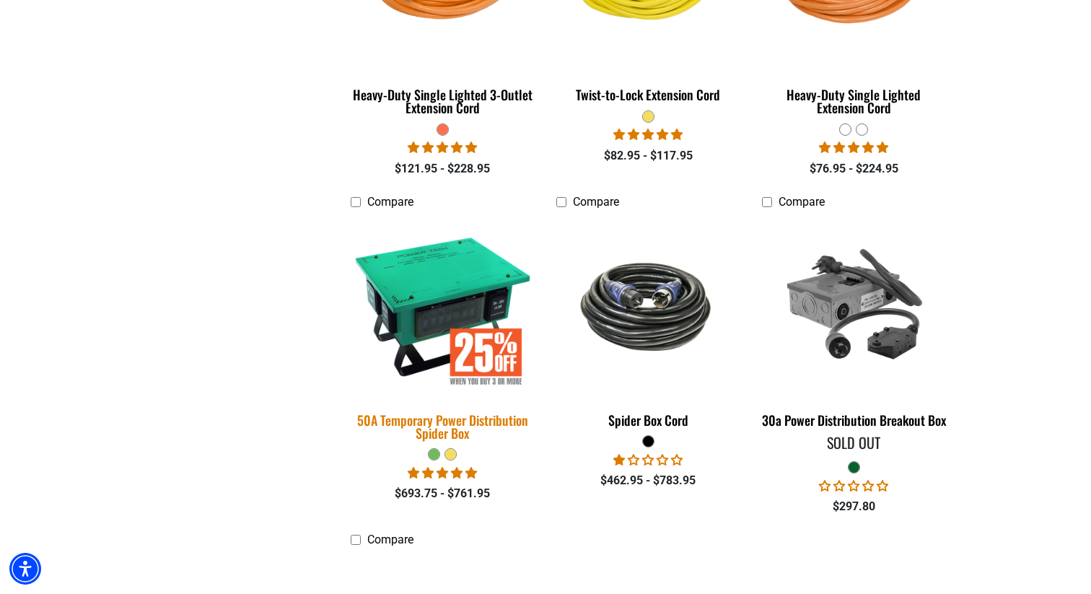
scroll to position [2370, 0]
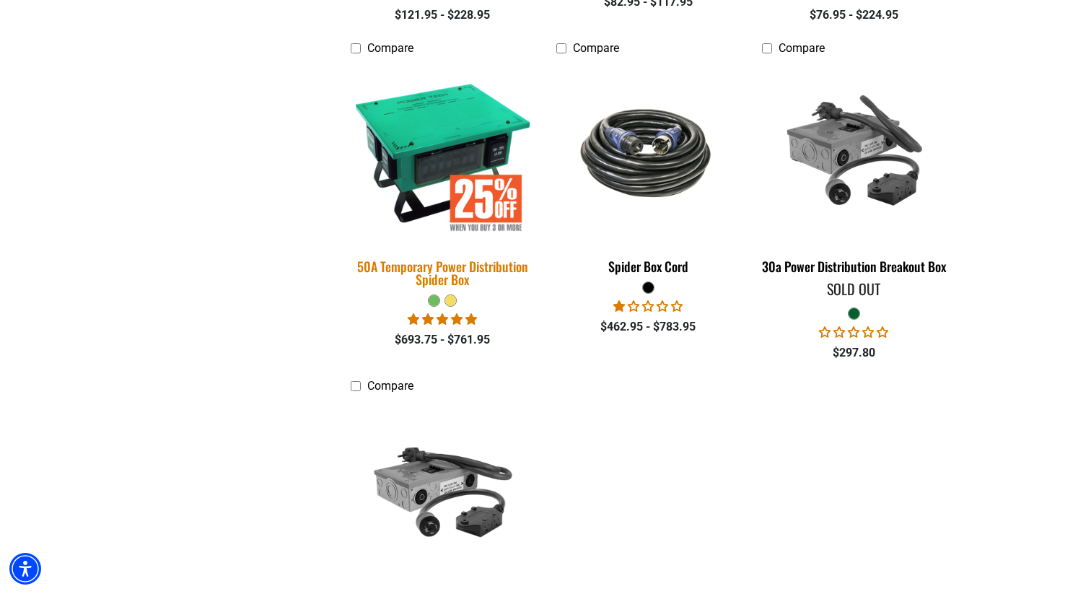
click at [418, 271] on div "50A Temporary Power Distribution Spider Box" at bounding box center [443, 273] width 184 height 26
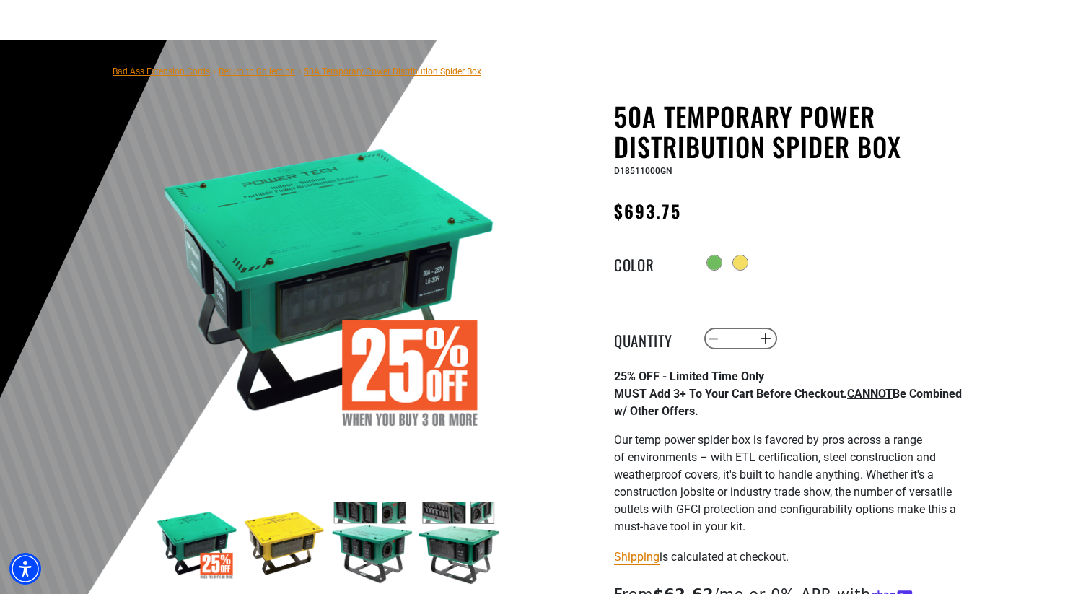
scroll to position [123, 0]
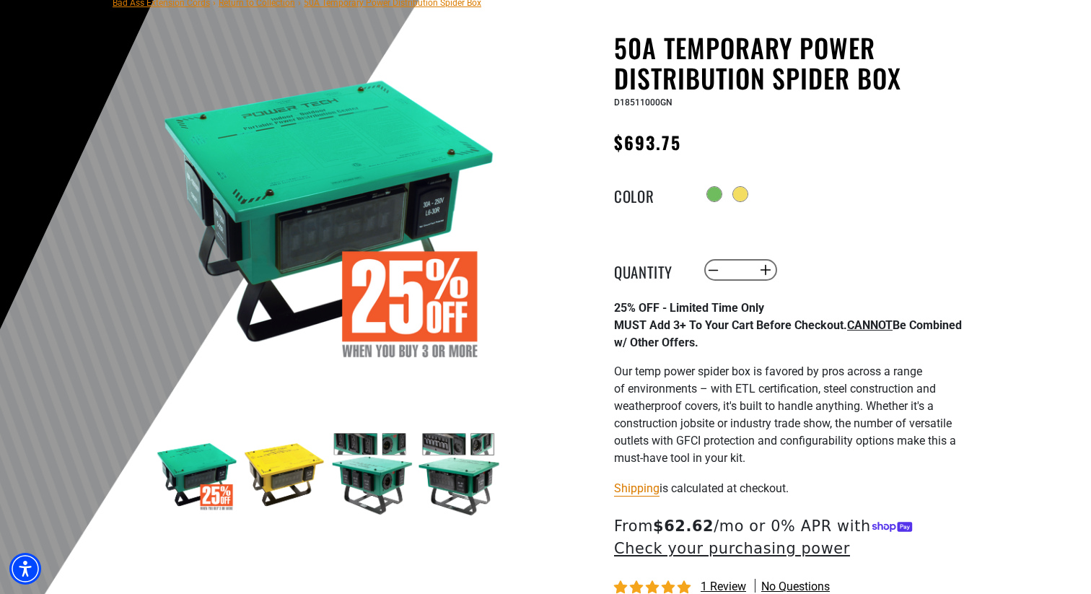
click at [291, 472] on img at bounding box center [284, 474] width 84 height 84
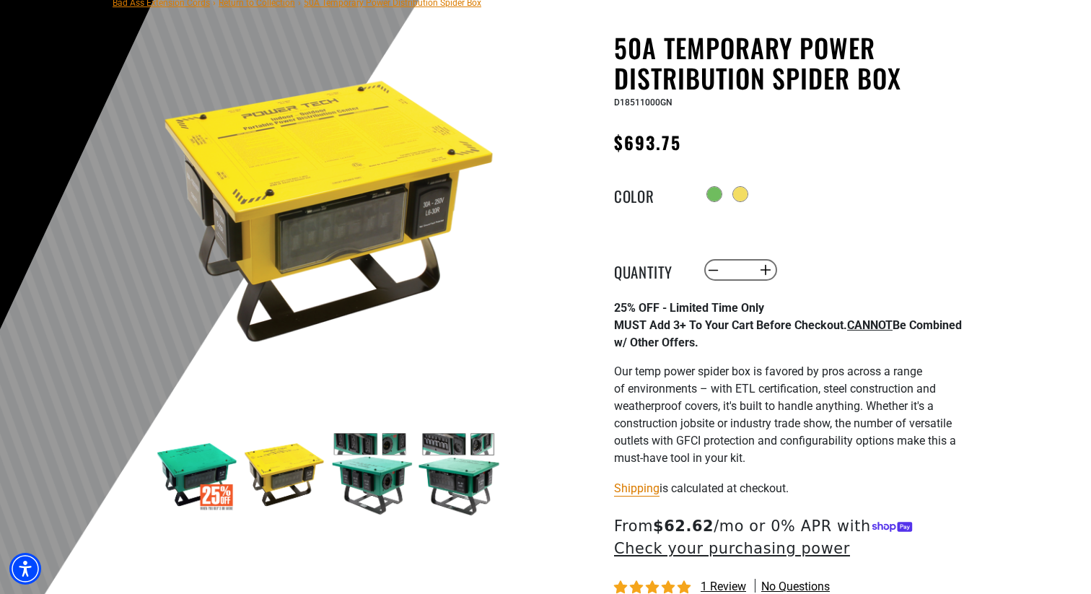
click at [377, 480] on img at bounding box center [372, 474] width 84 height 84
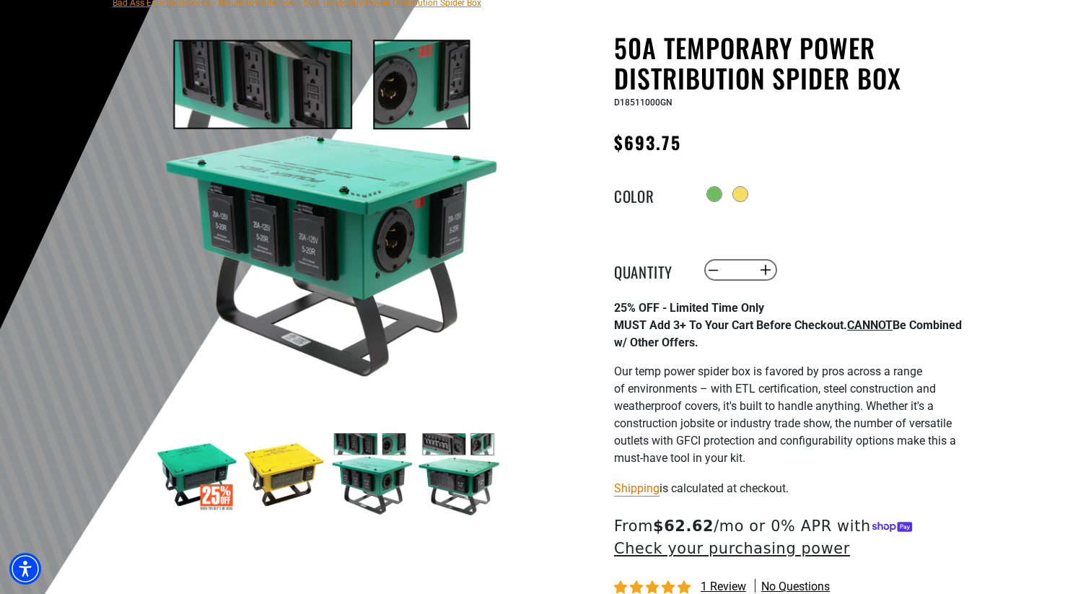
click at [469, 481] on img at bounding box center [459, 474] width 84 height 84
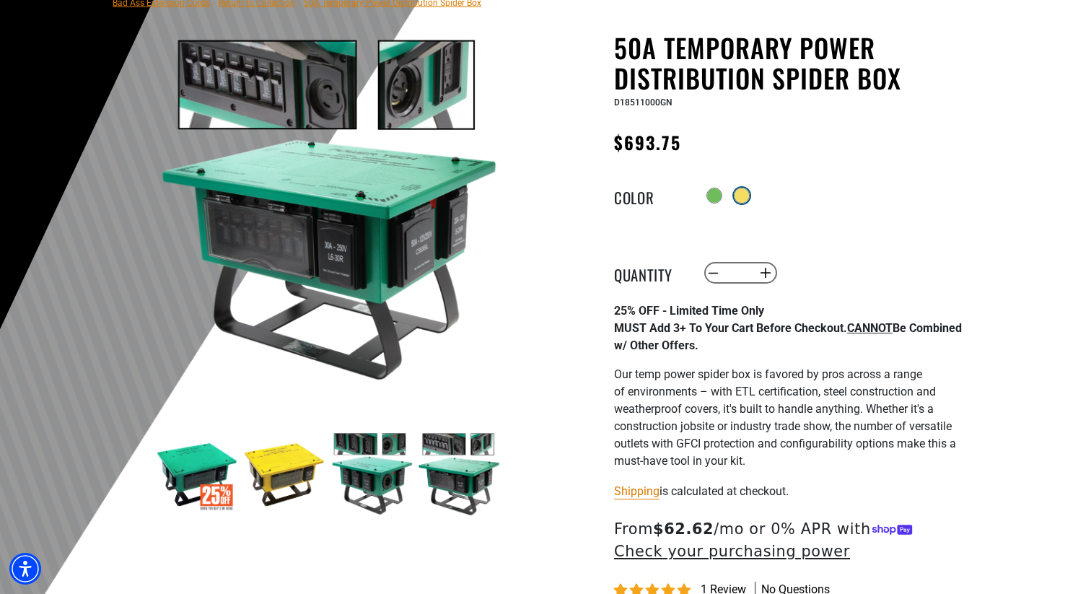
click at [744, 198] on div at bounding box center [741, 195] width 14 height 14
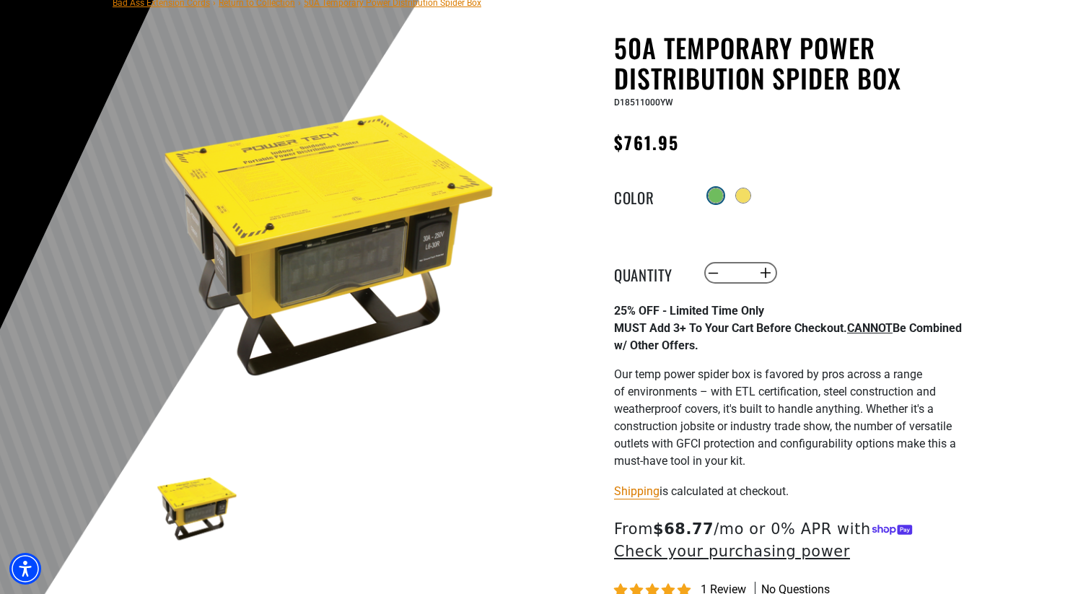
click at [718, 194] on div at bounding box center [715, 195] width 14 height 14
